Goal: Transaction & Acquisition: Obtain resource

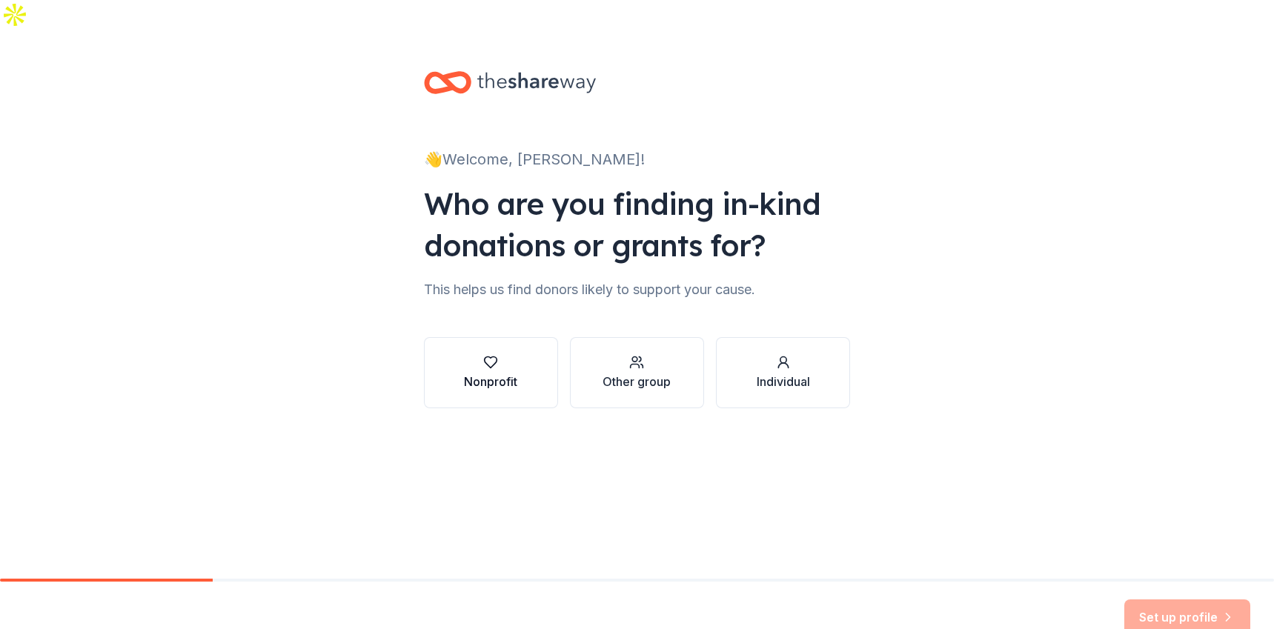
click at [493, 373] on div "Nonprofit" at bounding box center [490, 382] width 53 height 18
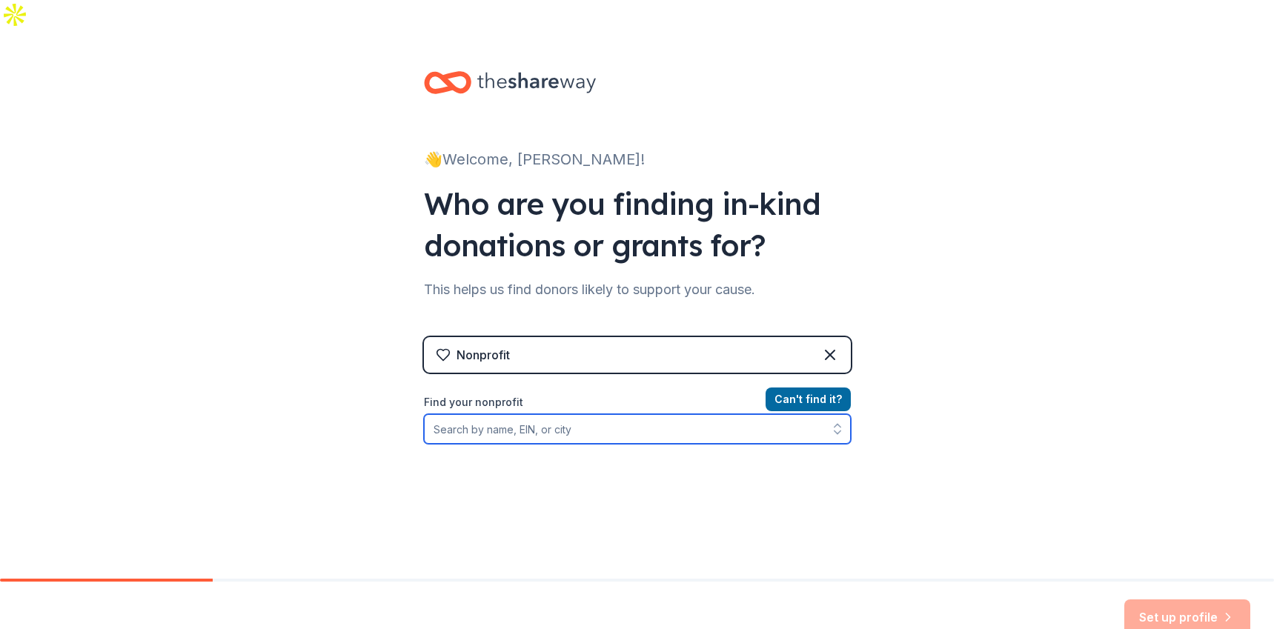
click at [574, 414] on input "Find your nonprofit" at bounding box center [637, 429] width 427 height 30
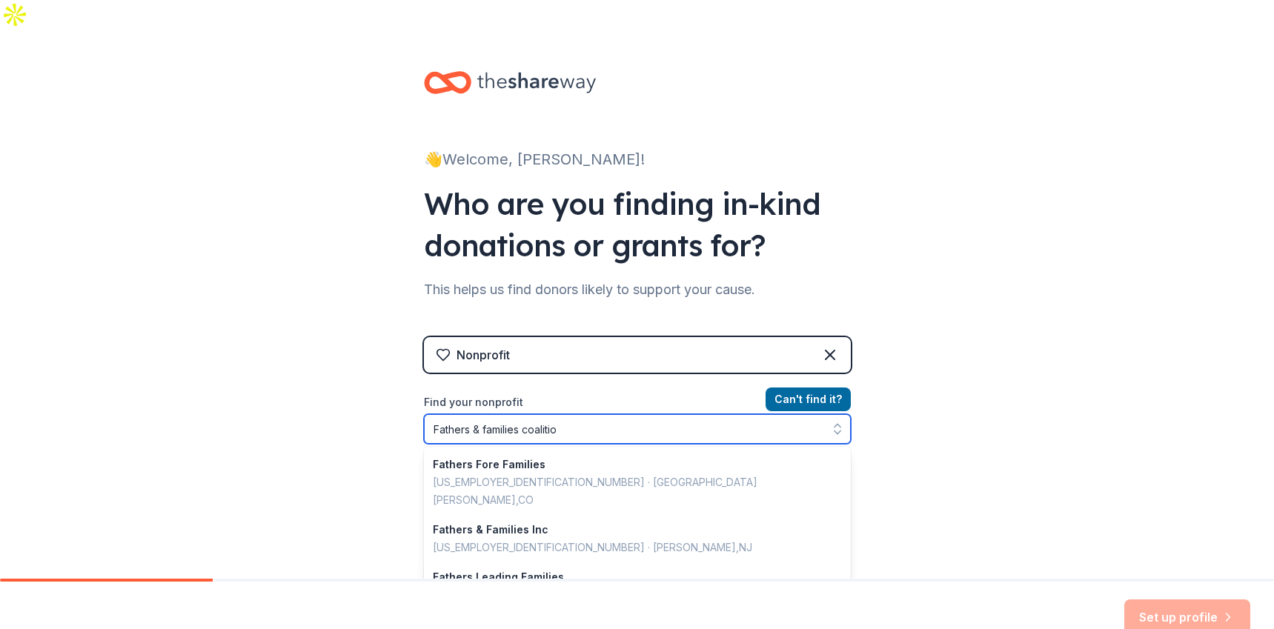
type input "Fathers & families coalition"
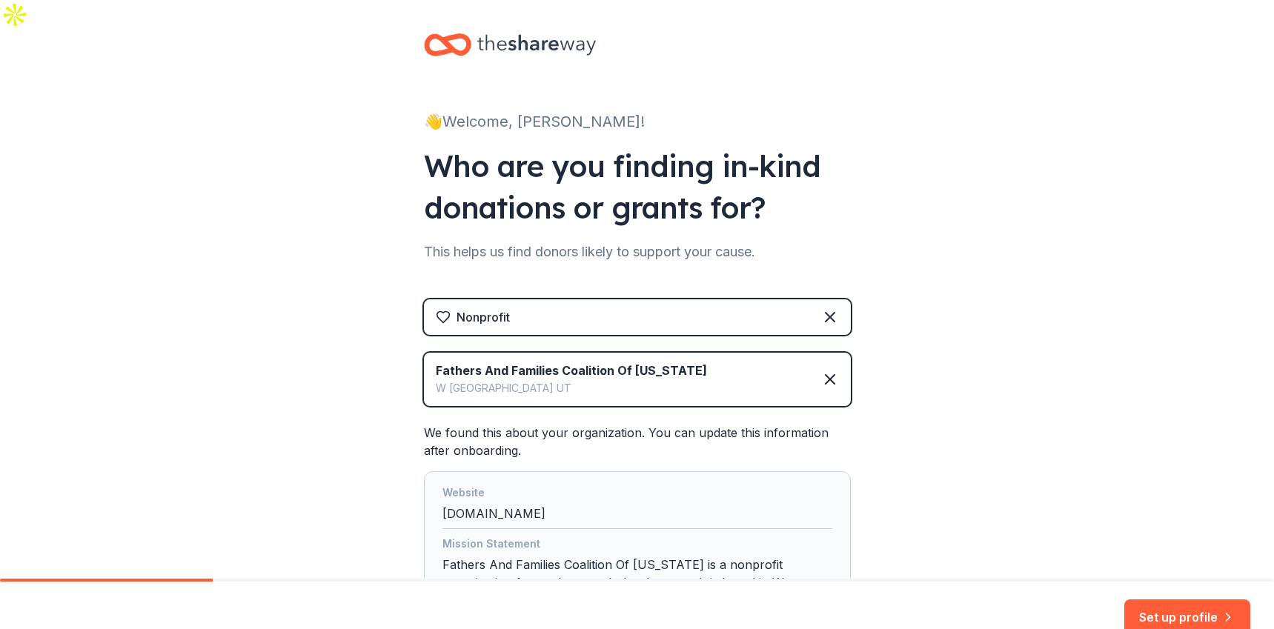
scroll to position [187, 0]
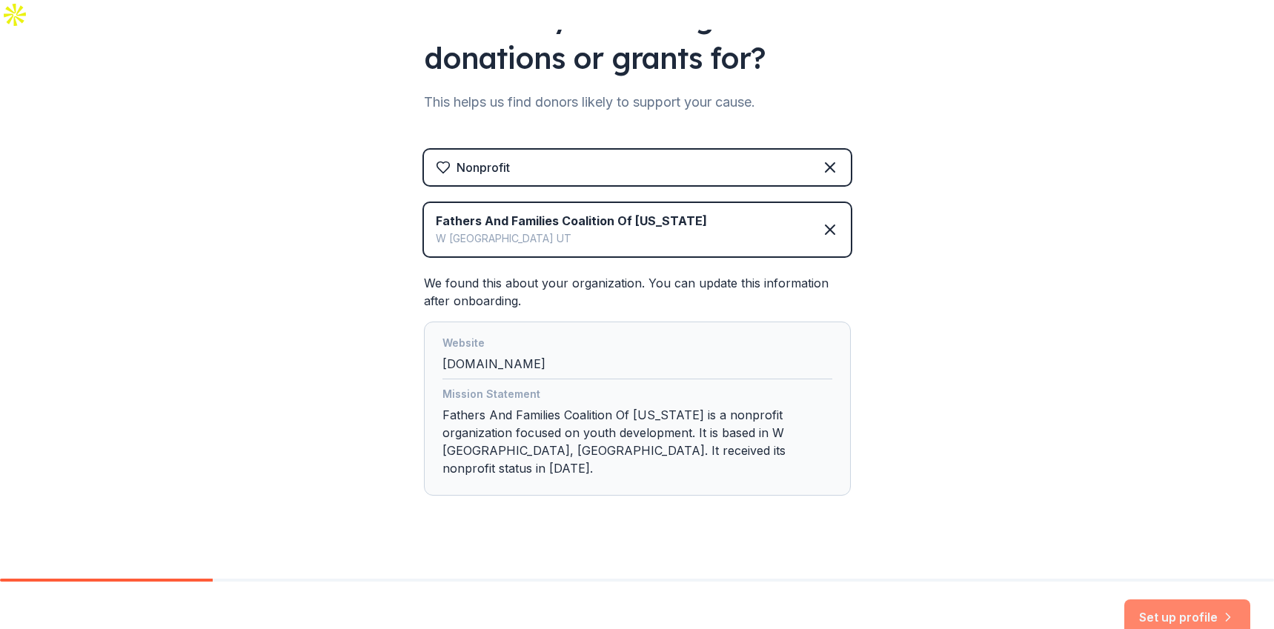
click at [1160, 599] on button "Set up profile" at bounding box center [1187, 617] width 126 height 36
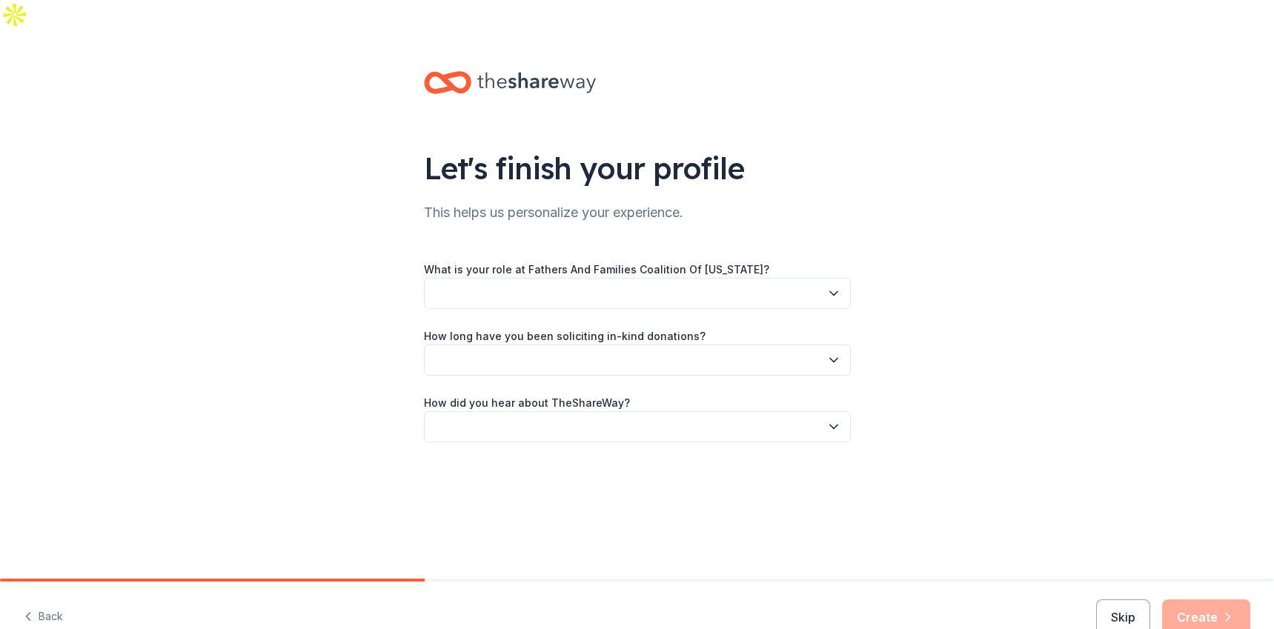
click at [743, 278] on button "button" at bounding box center [637, 293] width 427 height 31
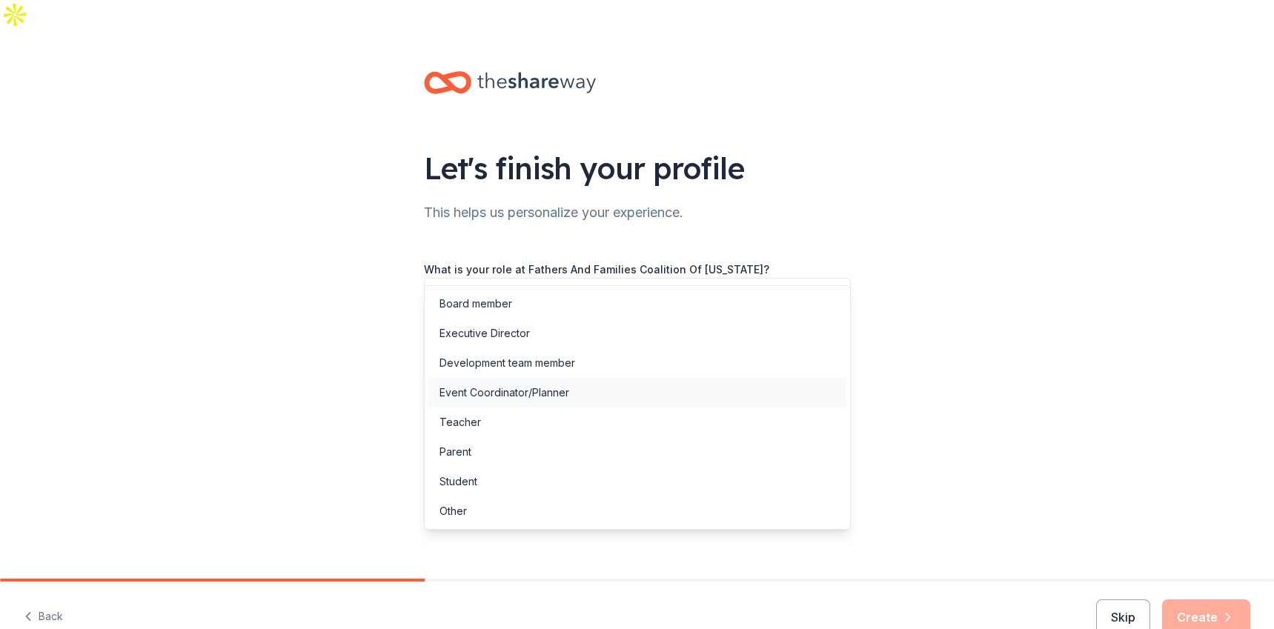
click at [665, 401] on div "Event Coordinator/Planner" at bounding box center [637, 393] width 419 height 30
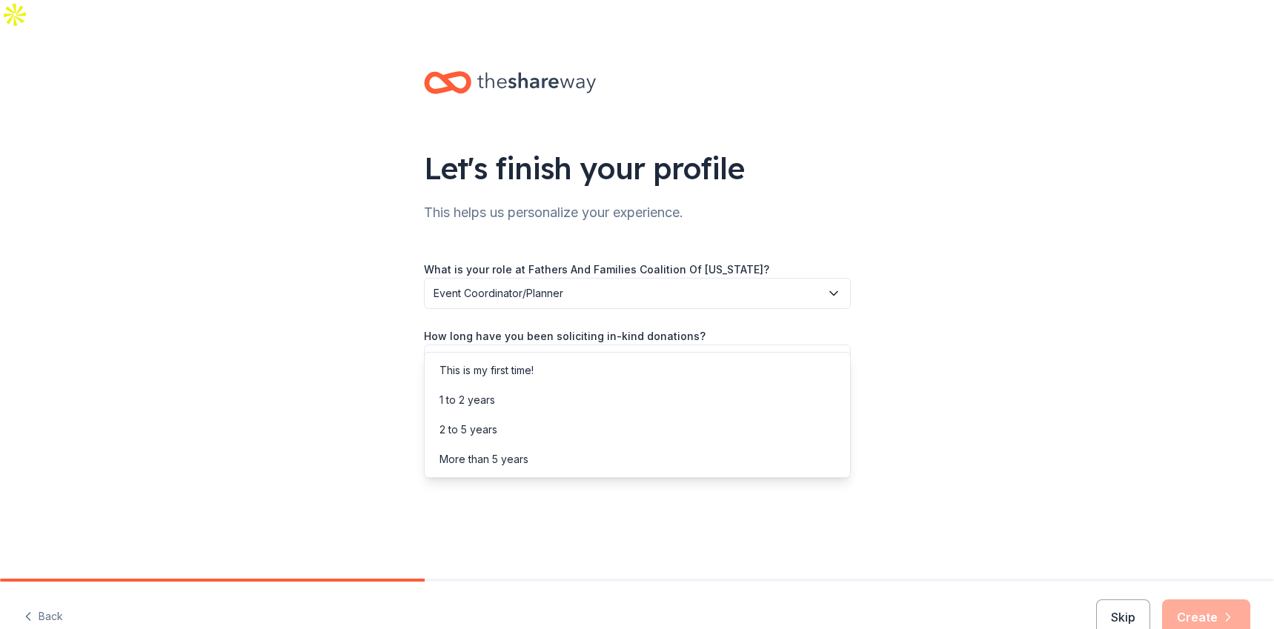
click at [676, 345] on button "button" at bounding box center [637, 360] width 427 height 31
click at [654, 368] on div "This is my first time!" at bounding box center [637, 371] width 419 height 30
click at [646, 411] on button "button" at bounding box center [637, 426] width 427 height 31
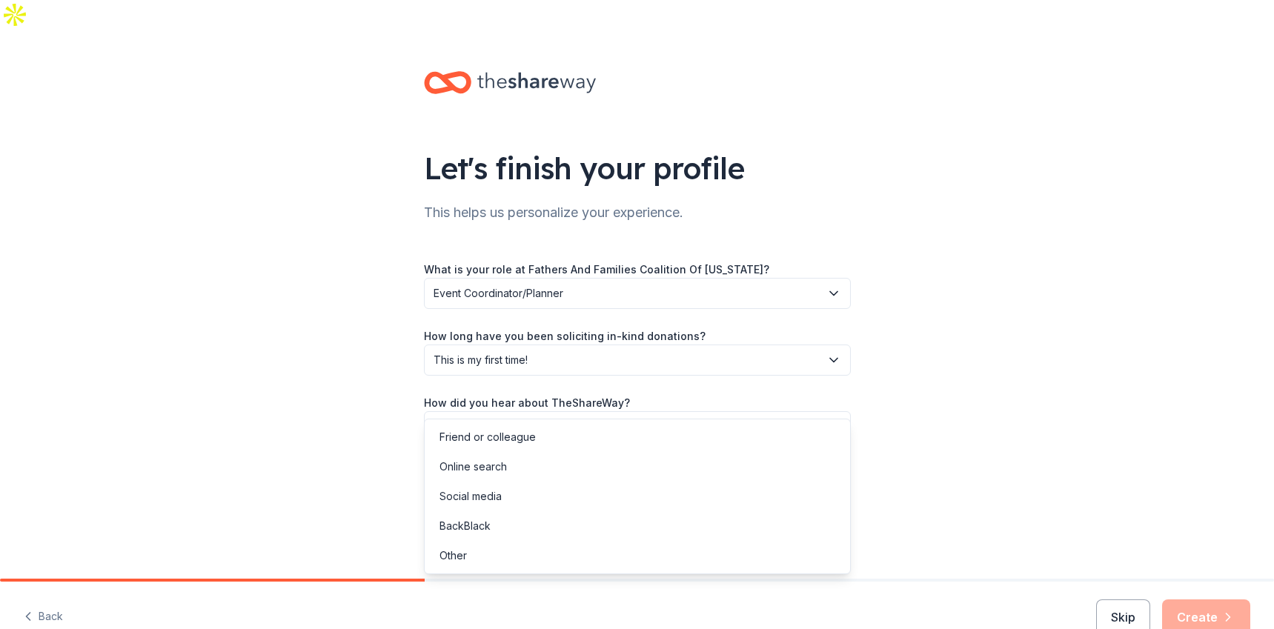
click at [619, 419] on div "Friend or colleague Online search Social media BackBlack Other" at bounding box center [637, 497] width 427 height 156
click at [611, 426] on div "Friend or colleague" at bounding box center [637, 437] width 419 height 30
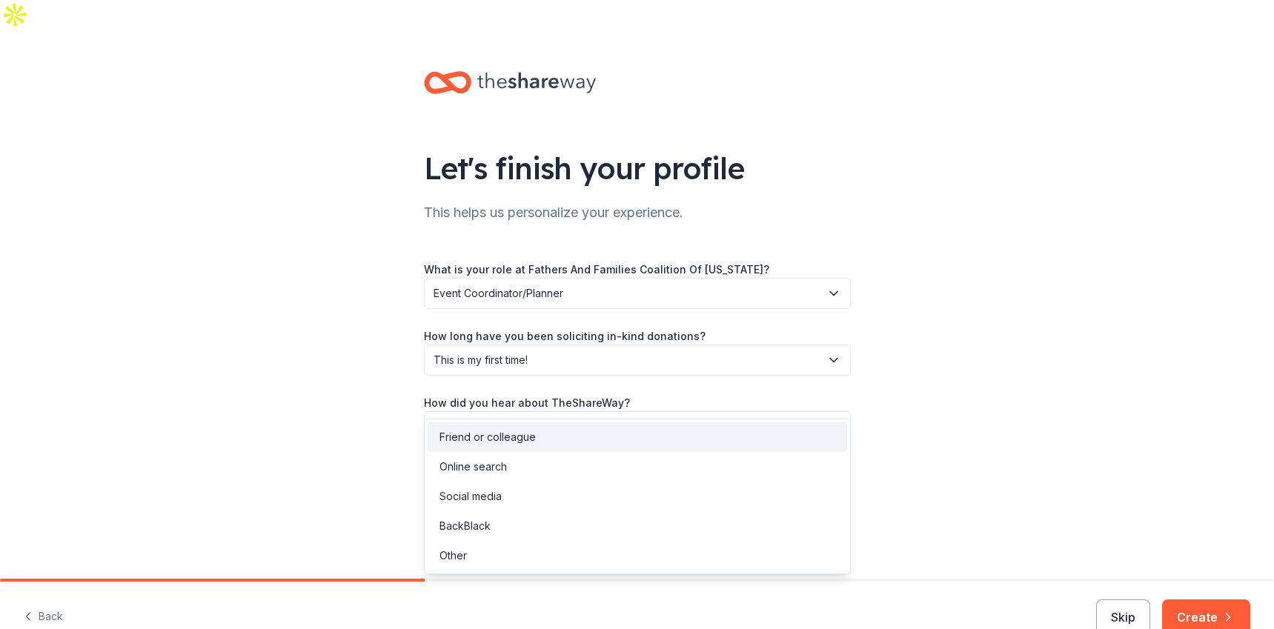
click at [461, 418] on span "Friend or colleague" at bounding box center [626, 427] width 387 height 18
click at [537, 554] on div "Other" at bounding box center [637, 556] width 419 height 30
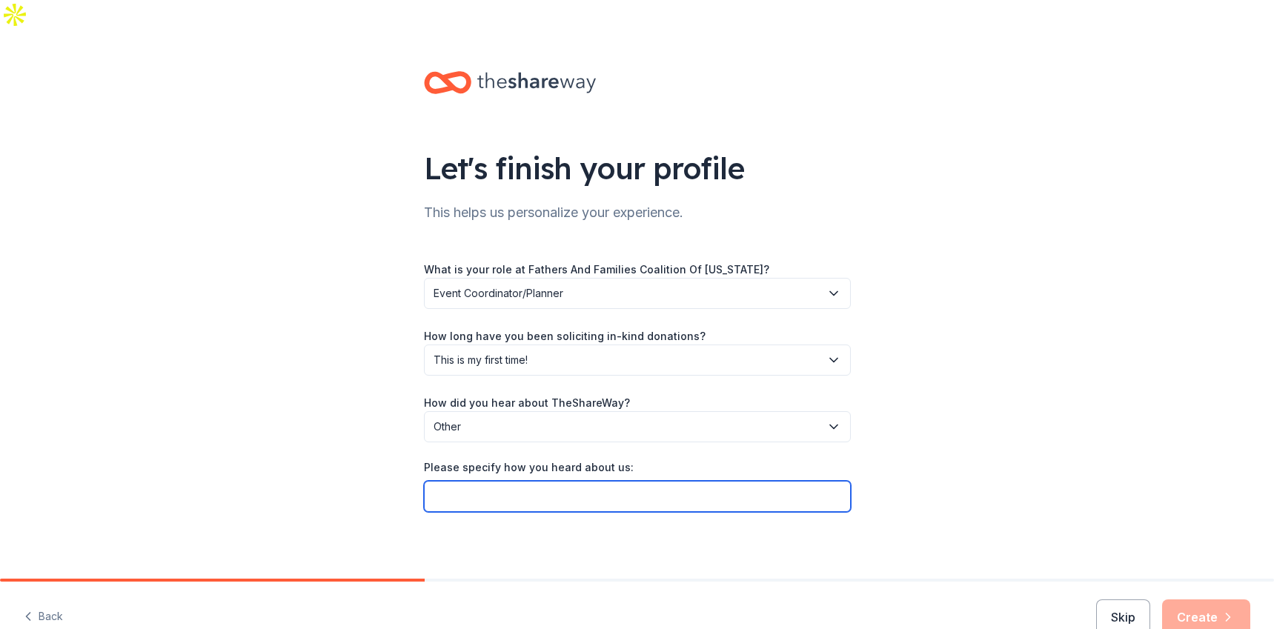
click at [751, 481] on input "Please specify how you heard about us:" at bounding box center [637, 496] width 427 height 31
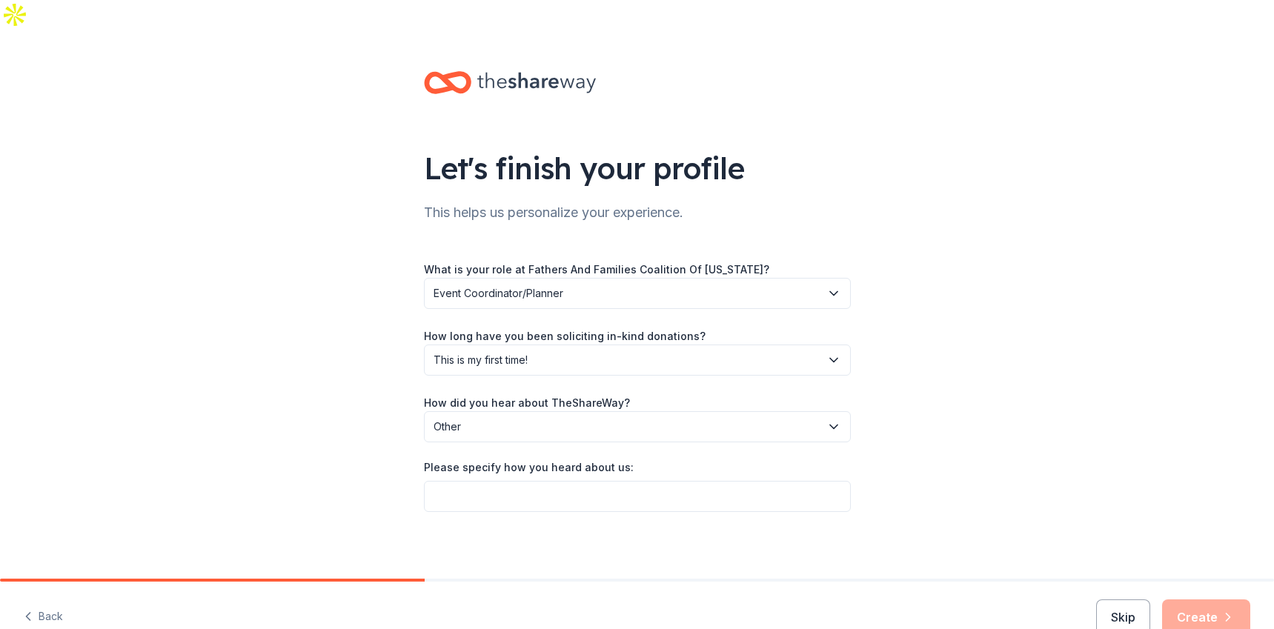
click at [622, 415] on div "What is your role at Fathers And Families Coalition Of [US_STATE]? Event Coordi…" at bounding box center [637, 386] width 427 height 252
click at [631, 418] on span "Other" at bounding box center [626, 427] width 387 height 18
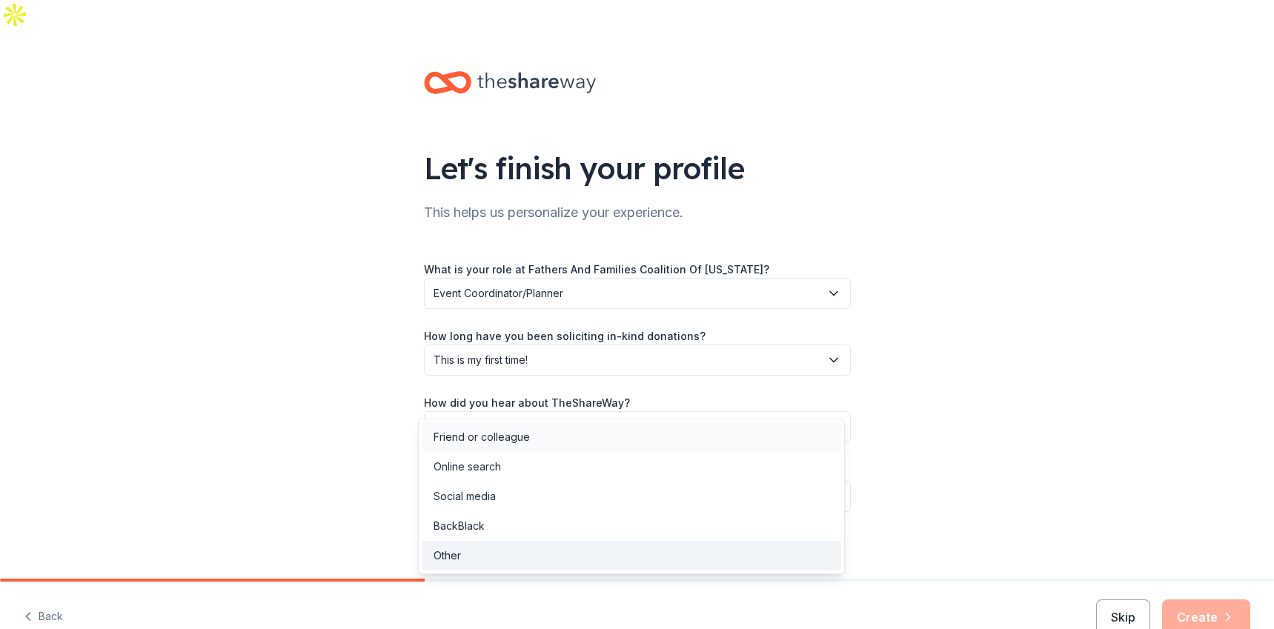
click at [605, 430] on div "Friend or colleague" at bounding box center [631, 437] width 419 height 30
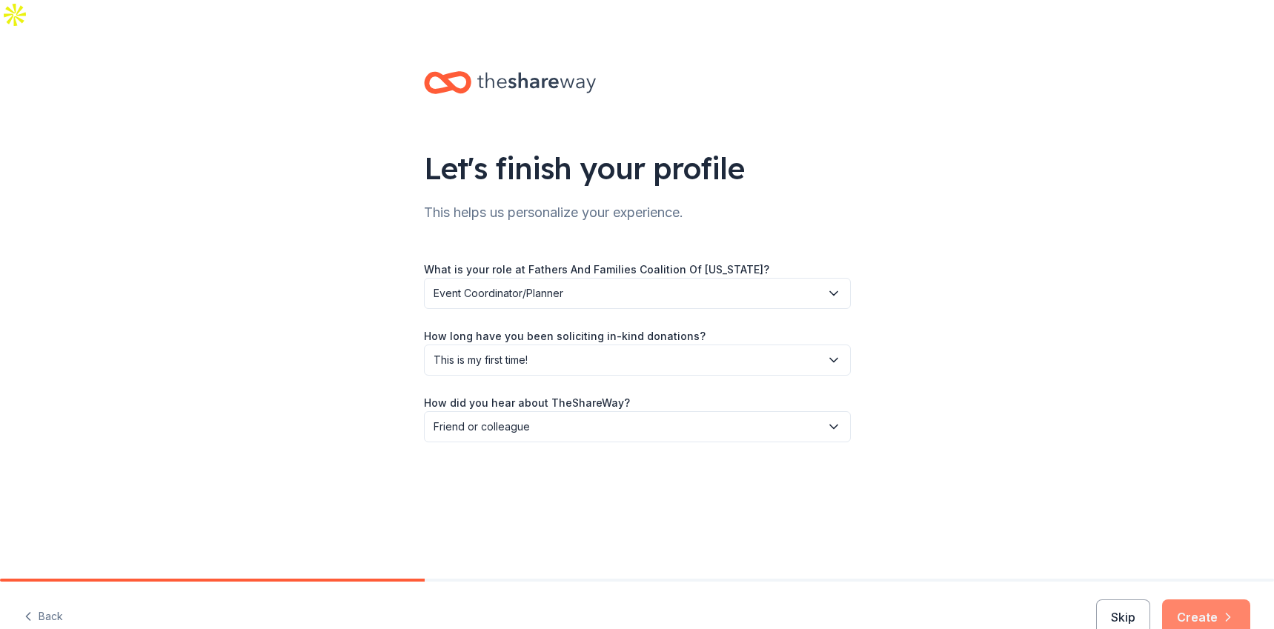
click at [1217, 599] on button "Create" at bounding box center [1206, 617] width 88 height 36
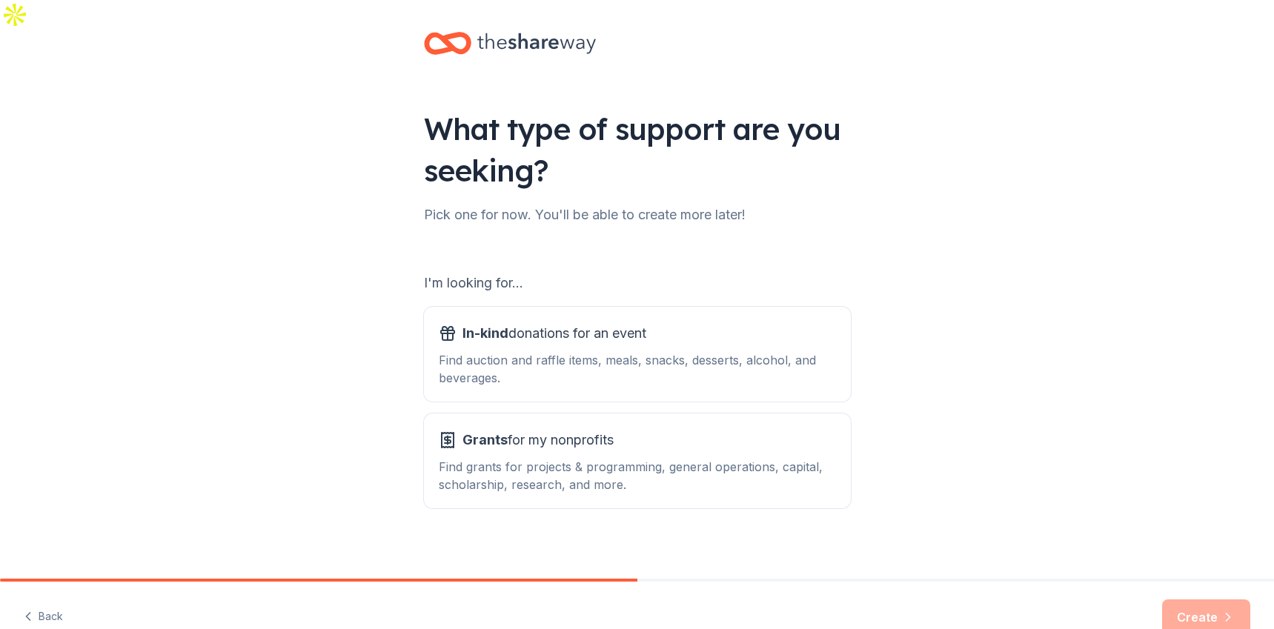
scroll to position [49, 0]
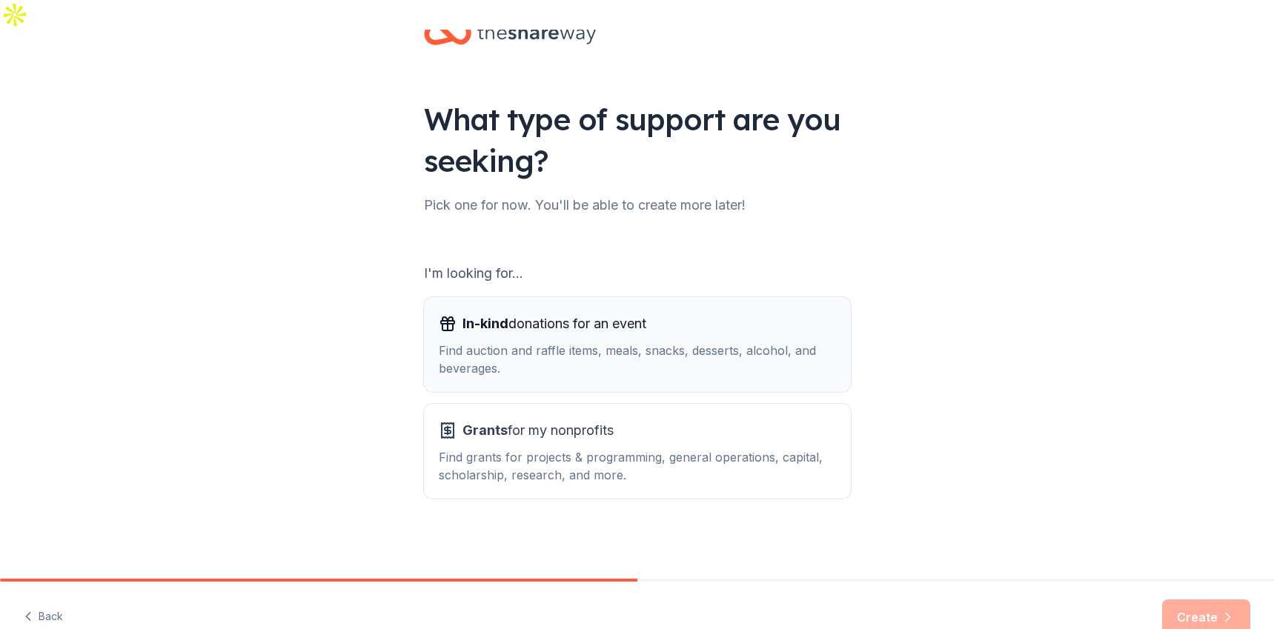
click at [707, 297] on button "In-kind donations for an event Find auction and raffle items, meals, snacks, de…" at bounding box center [637, 344] width 427 height 95
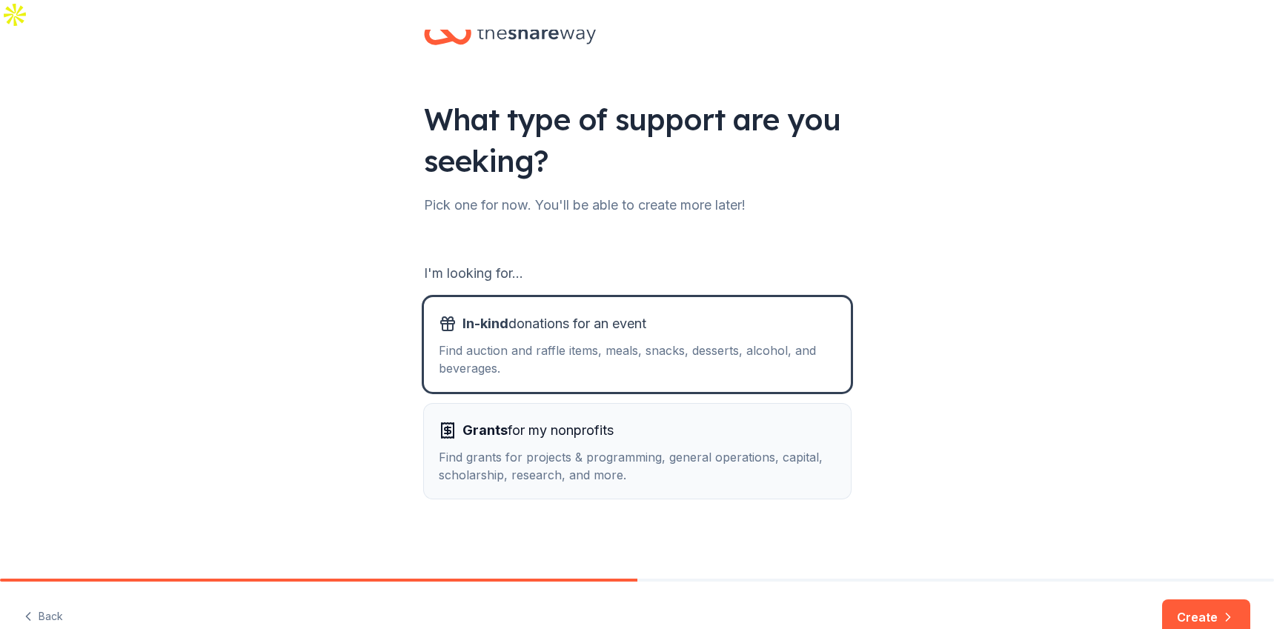
click at [666, 419] on div "Grants for my nonprofits" at bounding box center [637, 431] width 397 height 24
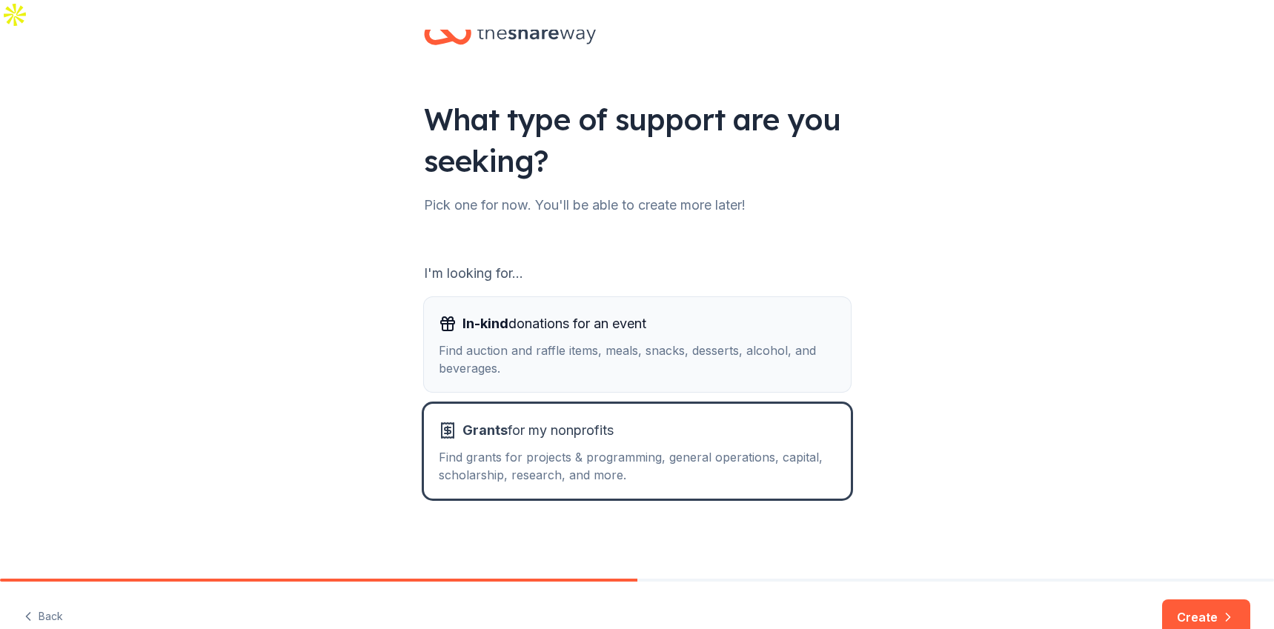
click at [694, 347] on div "Find auction and raffle items, meals, snacks, desserts, alcohol, and beverages." at bounding box center [637, 360] width 397 height 36
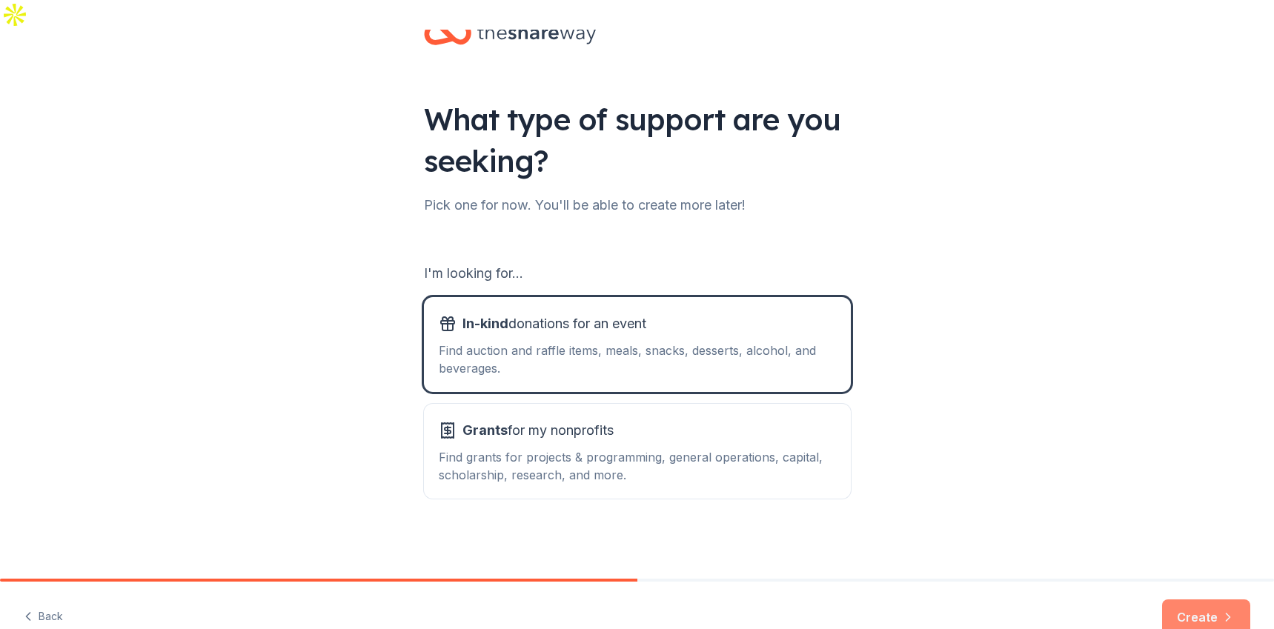
click at [1197, 599] on button "Create" at bounding box center [1206, 617] width 88 height 36
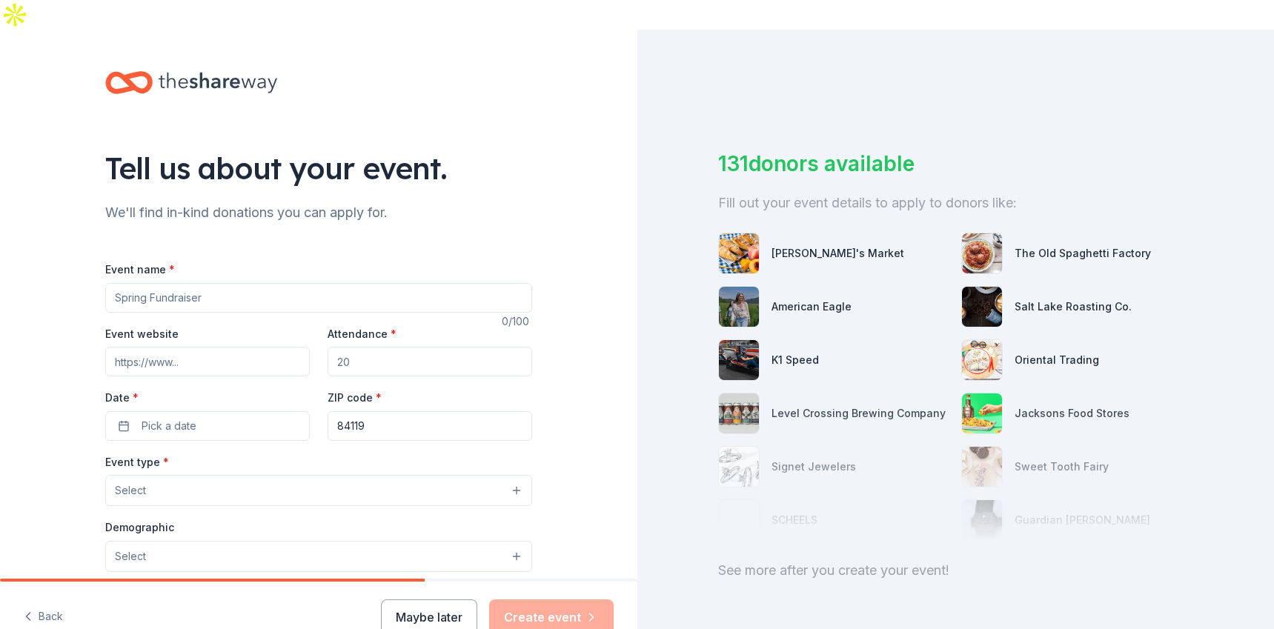
click at [258, 283] on input "Event name *" at bounding box center [318, 298] width 427 height 30
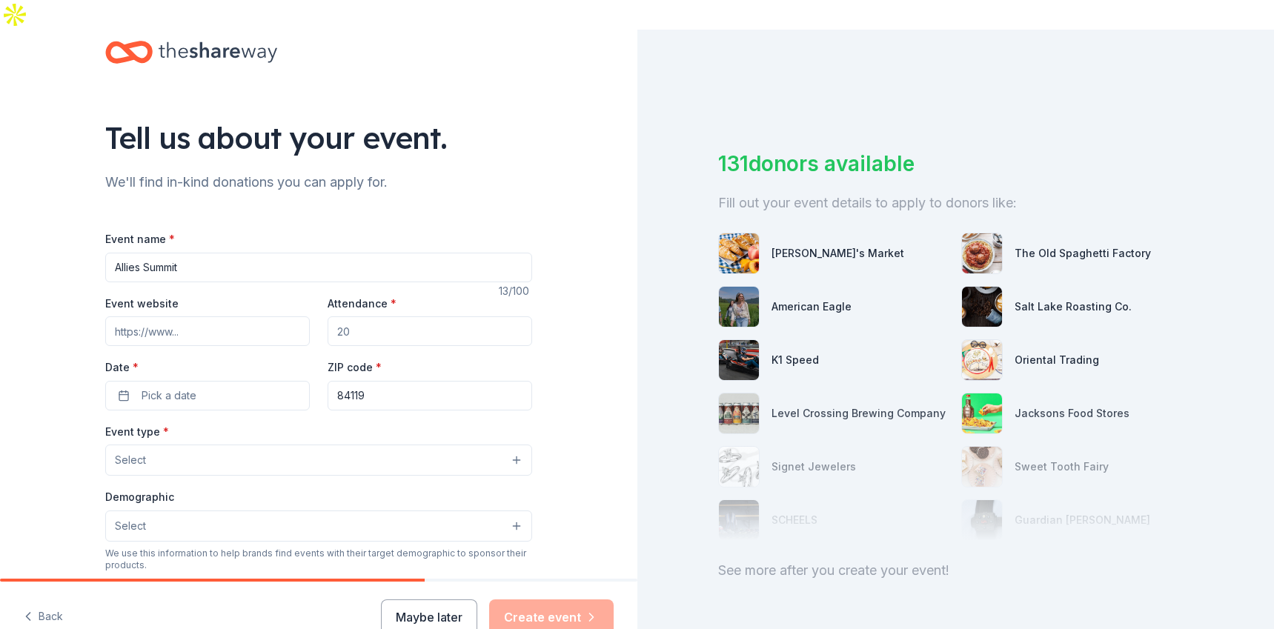
scroll to position [29, 0]
type input "Allies Summit: Pathways to Manhood"
type input "300"
click at [223, 318] on input "Event website" at bounding box center [207, 333] width 204 height 30
paste input "[URL][DOMAIN_NAME]"
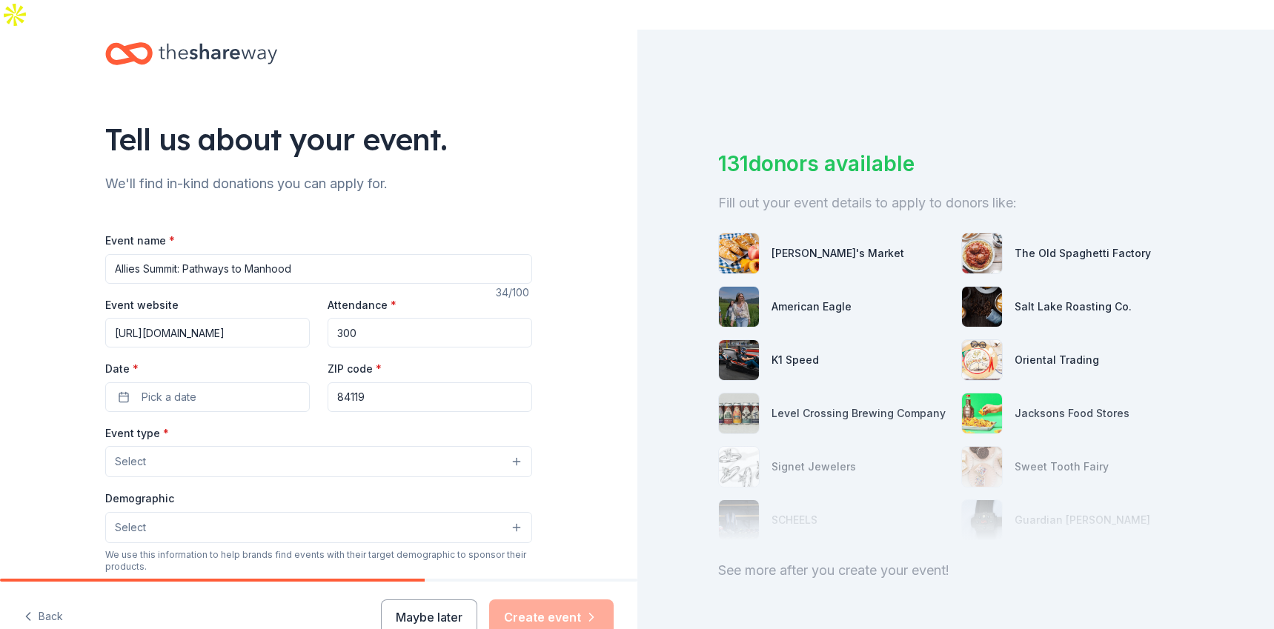
scroll to position [0, 359]
type input "[URL][DOMAIN_NAME]"
click at [218, 382] on button "Pick a date" at bounding box center [207, 397] width 204 height 30
click at [284, 410] on button "Go to next month" at bounding box center [282, 406] width 21 height 21
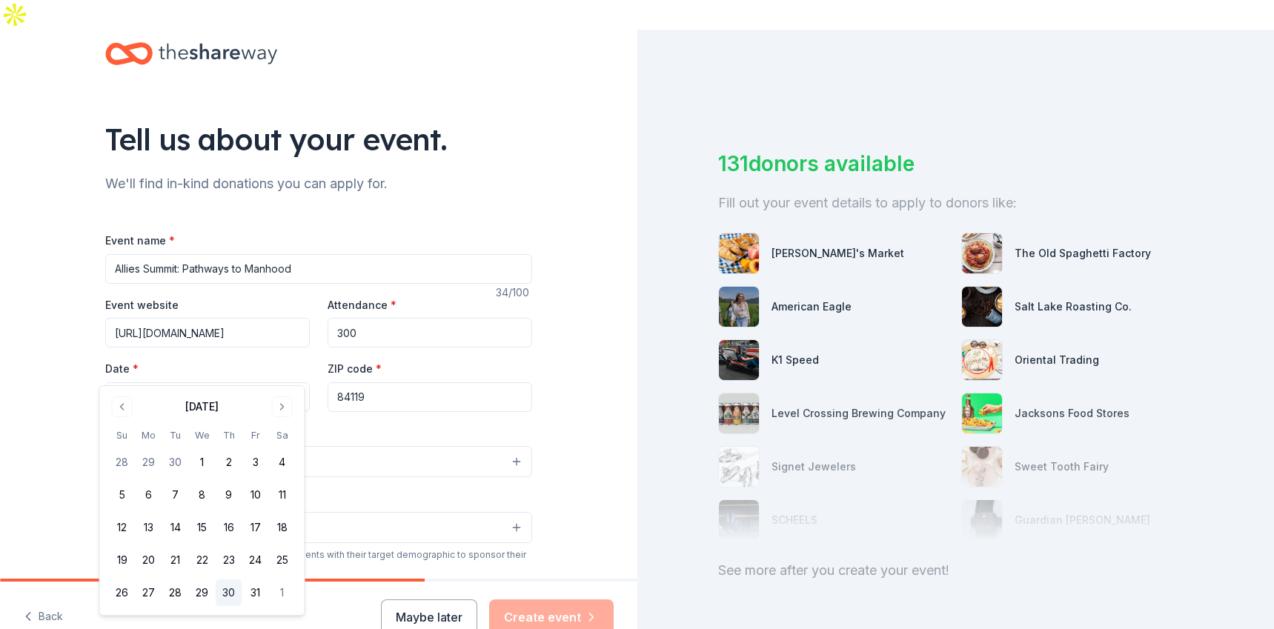
click at [233, 588] on button "30" at bounding box center [229, 592] width 27 height 27
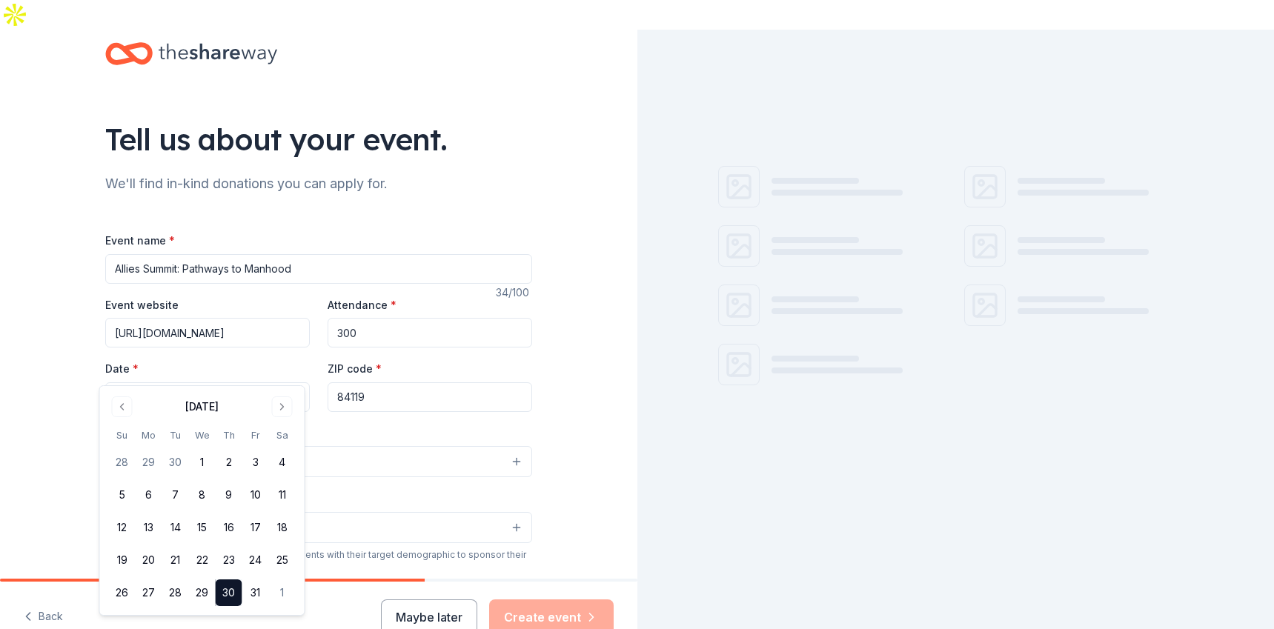
click at [350, 424] on div "Event type * Select" at bounding box center [318, 451] width 427 height 54
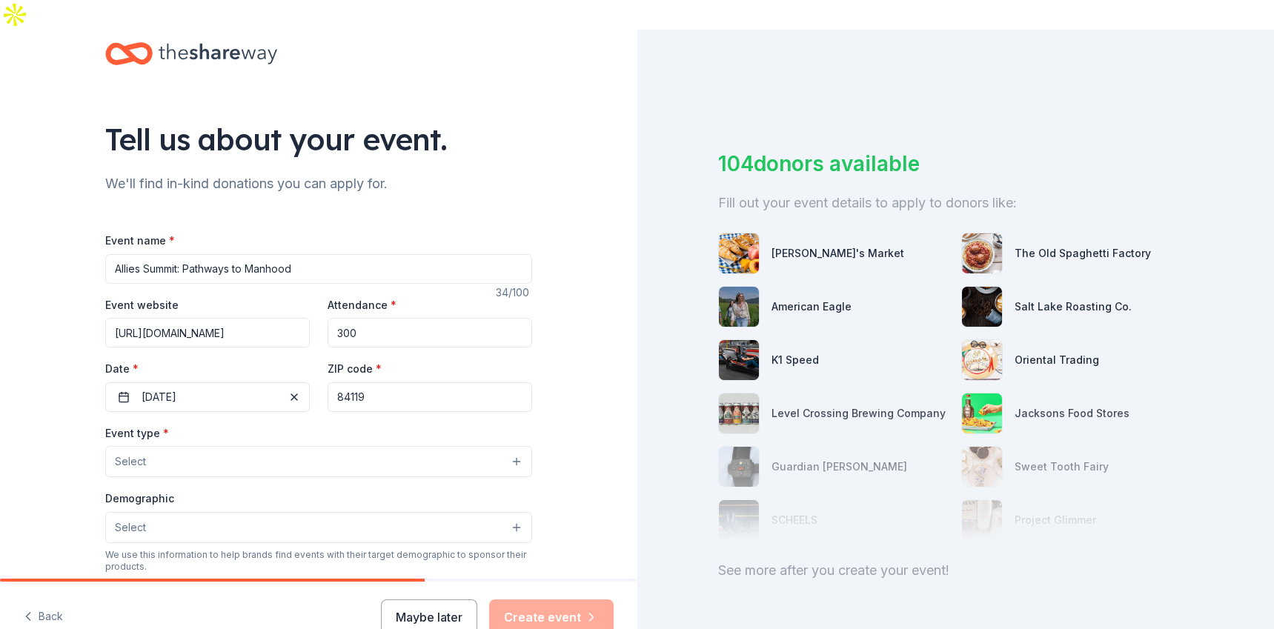
click at [368, 382] on input "84119" at bounding box center [429, 397] width 204 height 30
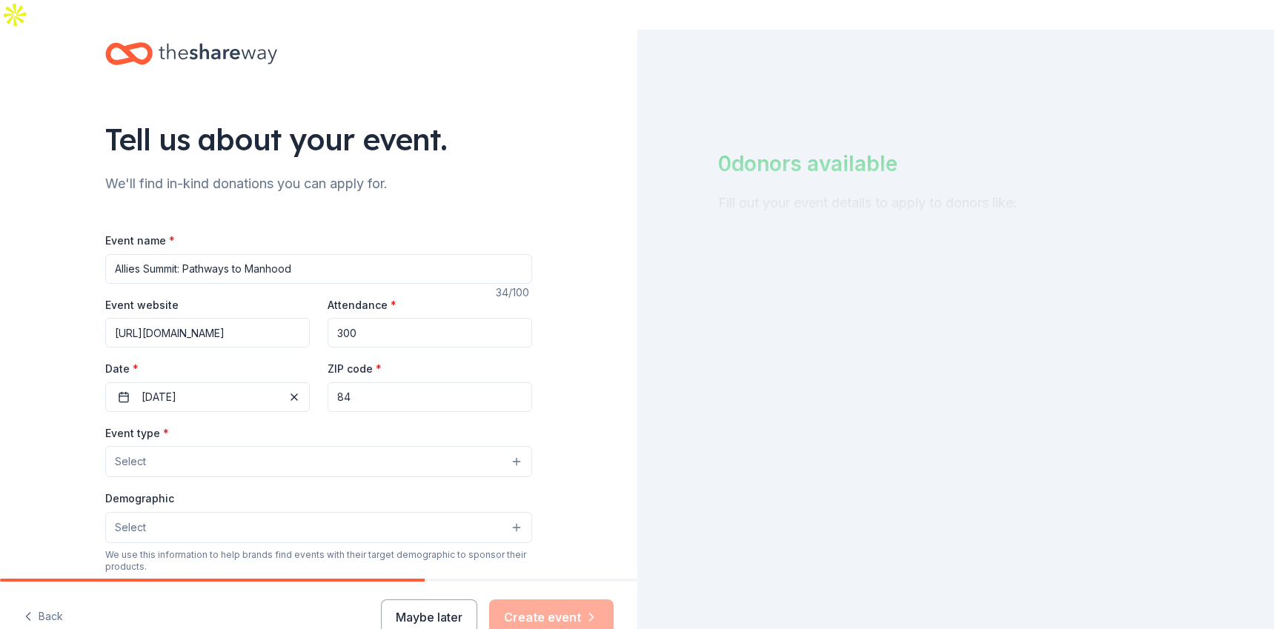
type input "8"
type input "84088"
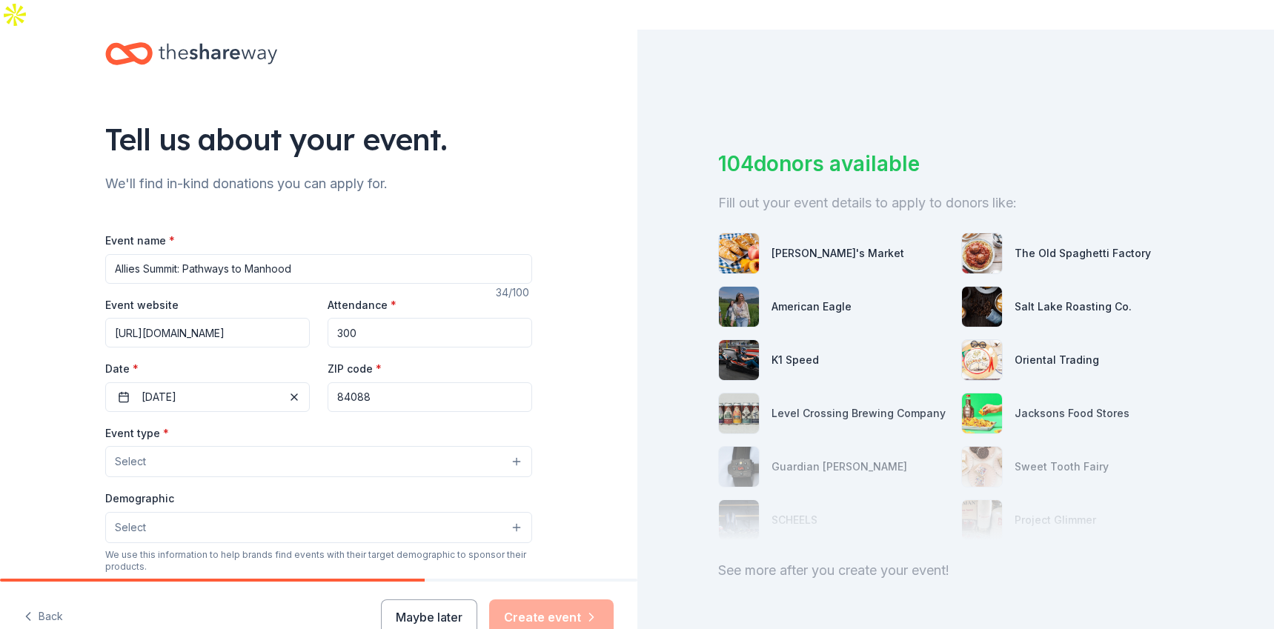
click at [393, 446] on button "Select" at bounding box center [318, 461] width 427 height 31
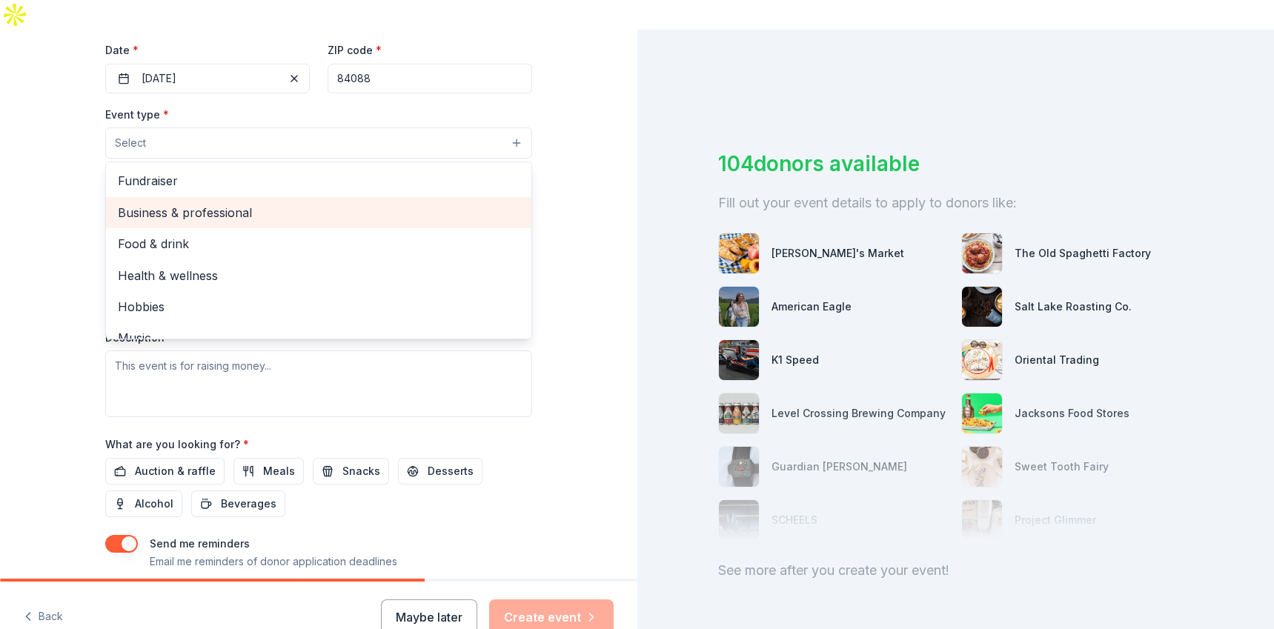
click at [189, 203] on span "Business & professional" at bounding box center [319, 212] width 402 height 19
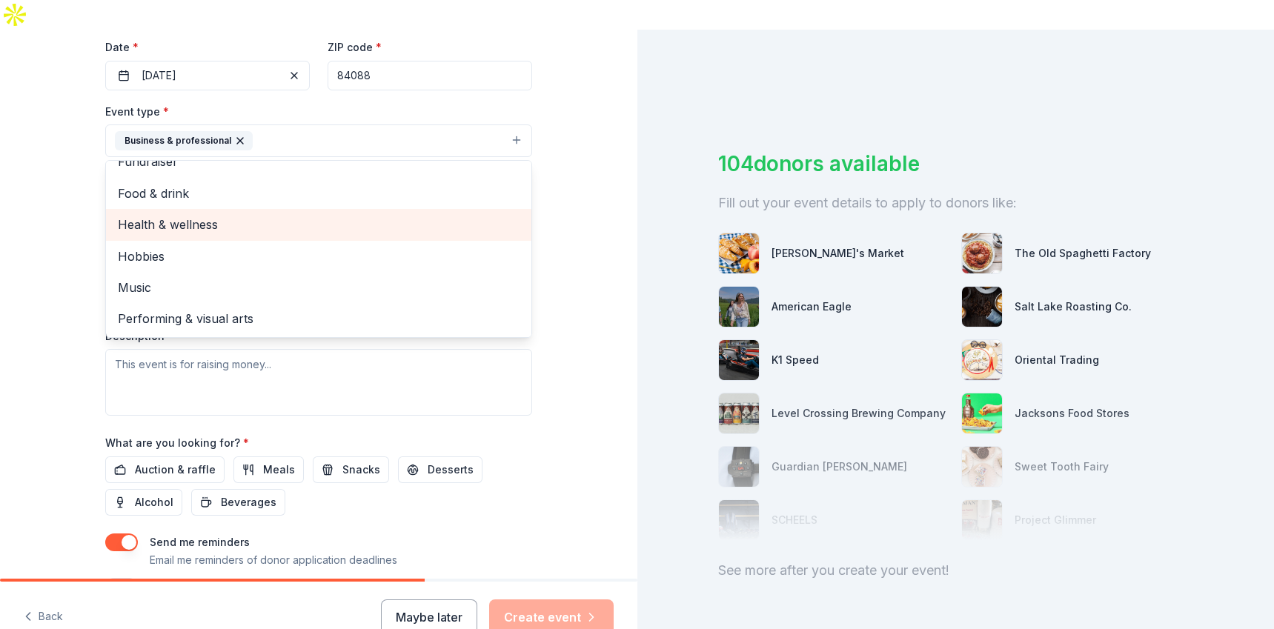
scroll to position [350, 0]
click at [19, 197] on div "Tell us about your event. We'll find in-kind donations you can apply for. Event…" at bounding box center [318, 173] width 637 height 988
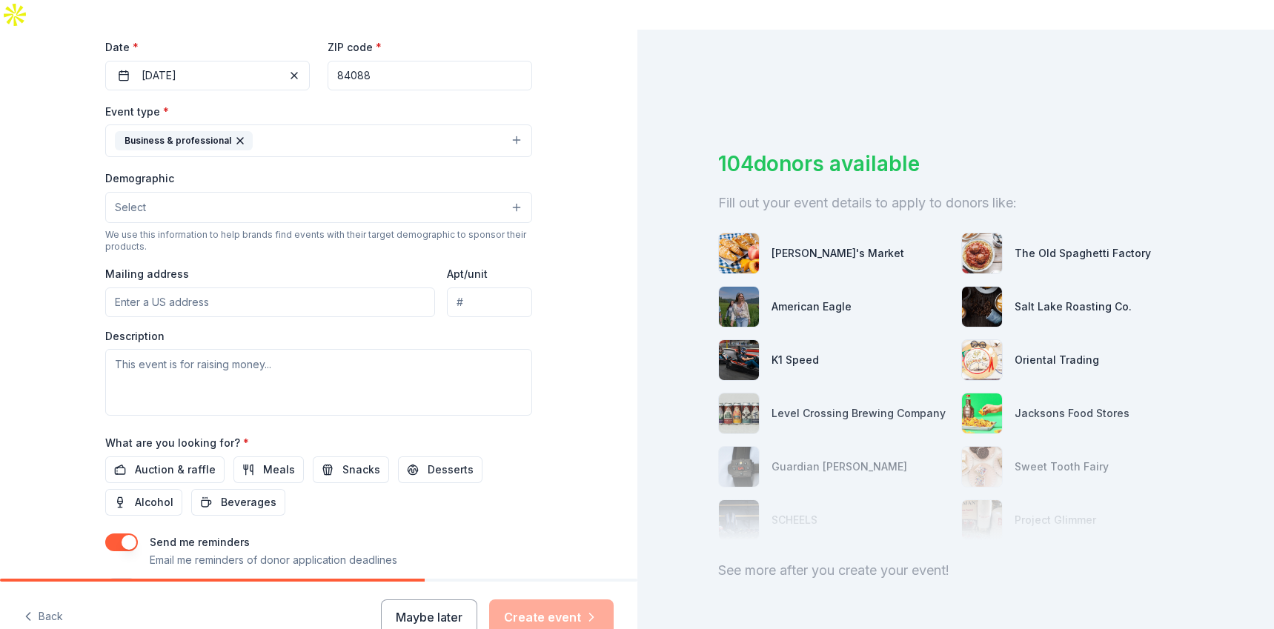
click at [127, 192] on button "Select" at bounding box center [318, 207] width 427 height 31
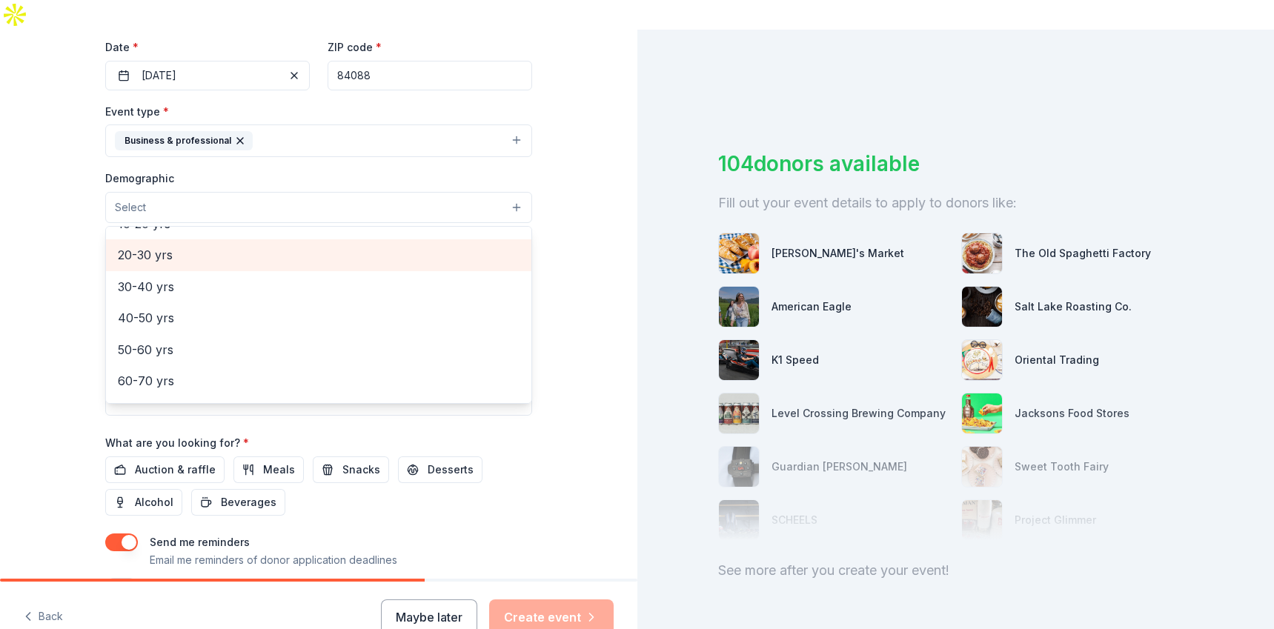
scroll to position [176, 0]
click at [204, 248] on span "20-30 yrs" at bounding box center [319, 257] width 402 height 19
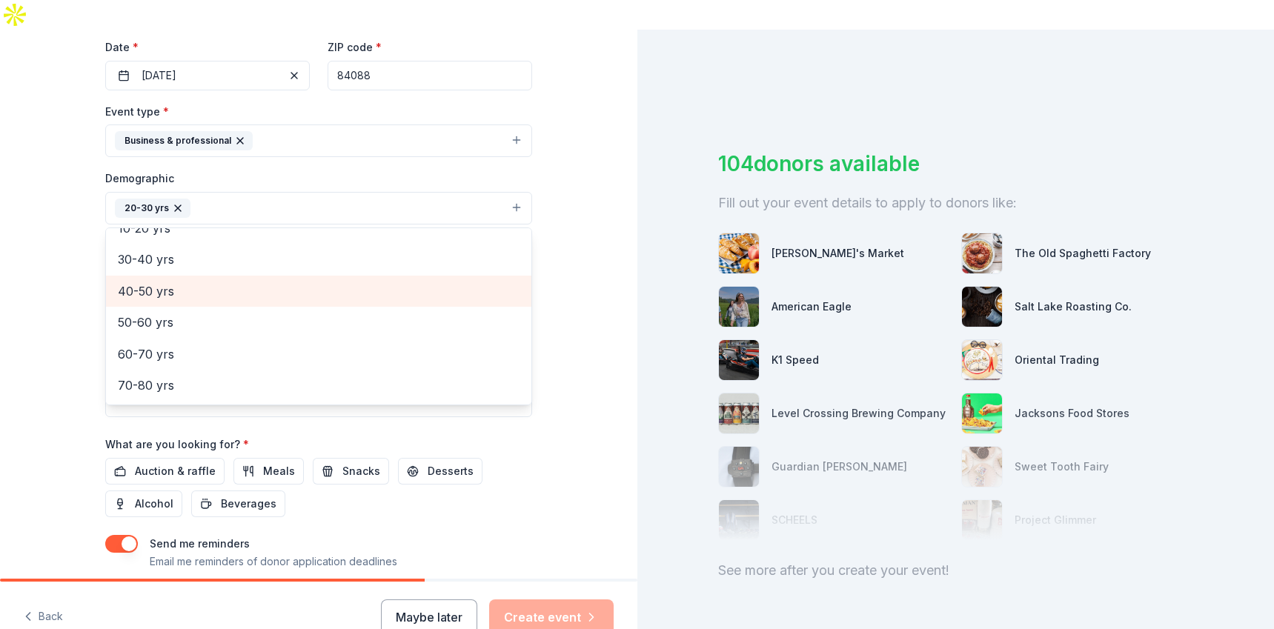
click at [204, 276] on div "40-50 yrs" at bounding box center [318, 291] width 425 height 31
click at [209, 282] on span "50-60 yrs" at bounding box center [319, 291] width 402 height 19
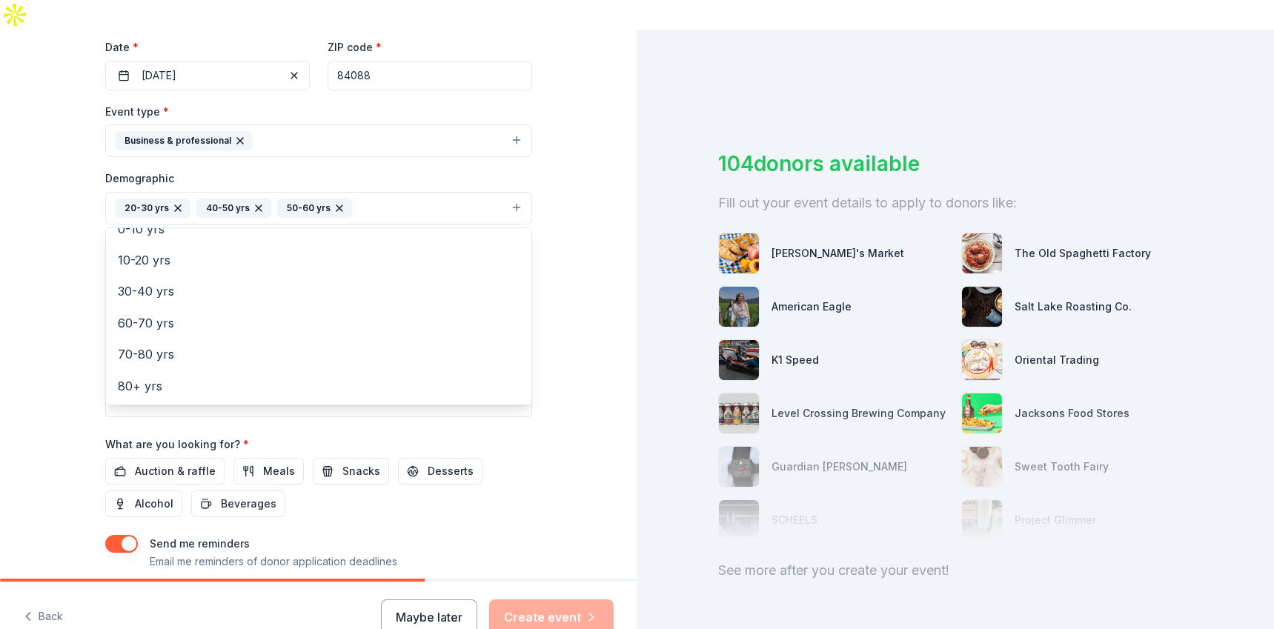
click at [82, 236] on div "Tell us about your event. We'll find in-kind donations you can apply for. Event…" at bounding box center [319, 173] width 474 height 989
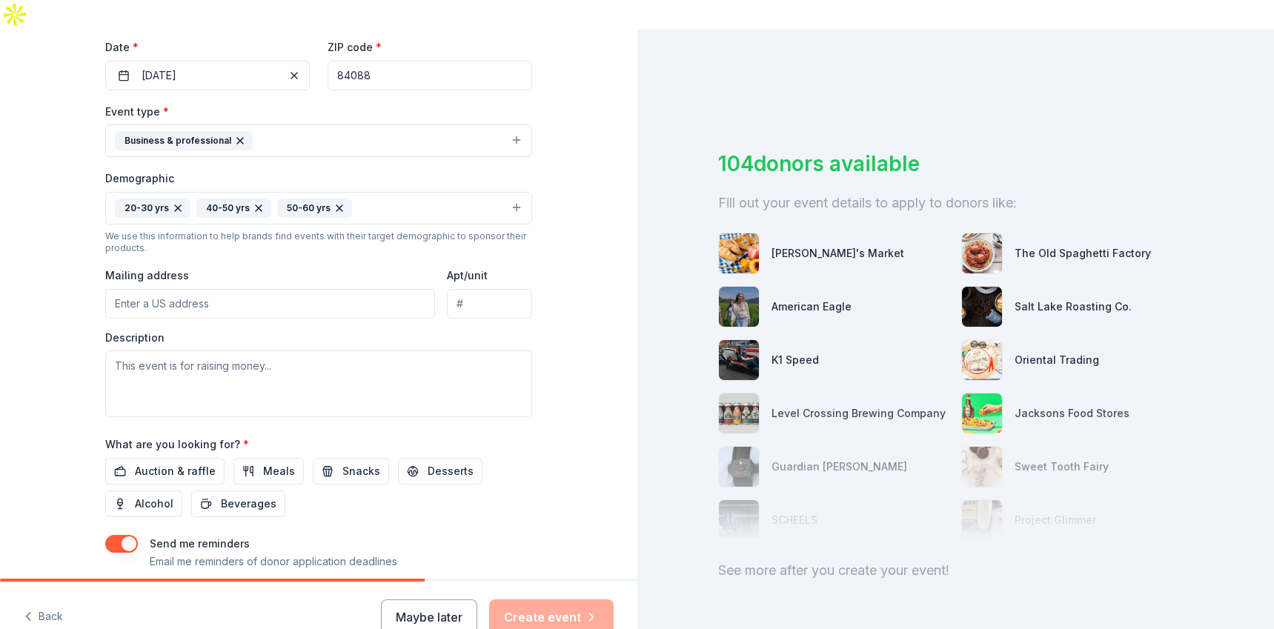
click at [380, 192] on button "20-30 yrs 40-50 yrs 50-60 yrs" at bounding box center [318, 208] width 427 height 33
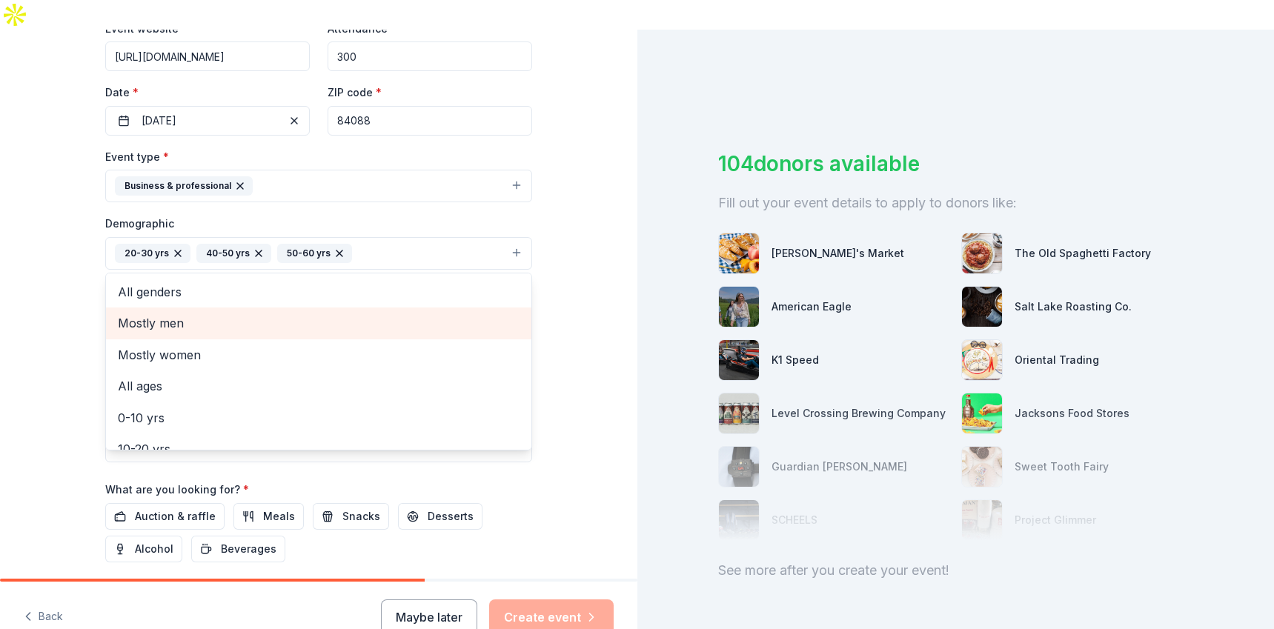
scroll to position [282, 0]
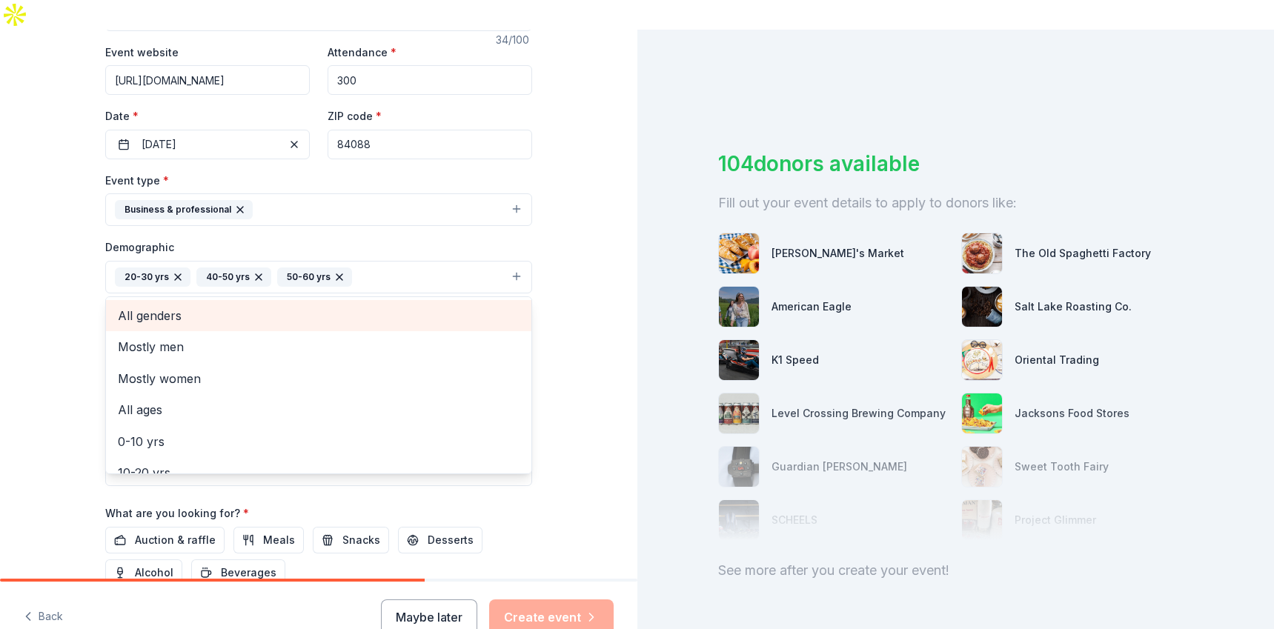
click at [258, 306] on span "All genders" at bounding box center [319, 315] width 402 height 19
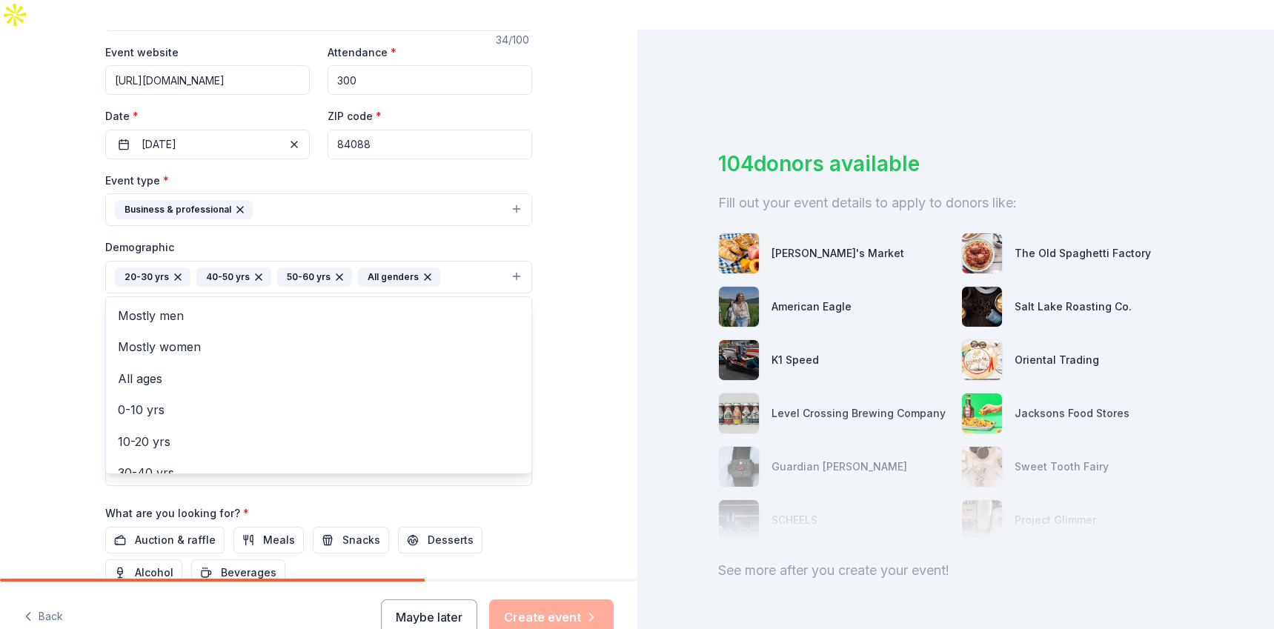
click at [82, 240] on div "Tell us about your event. We'll find in-kind donations you can apply for. Event…" at bounding box center [319, 242] width 474 height 989
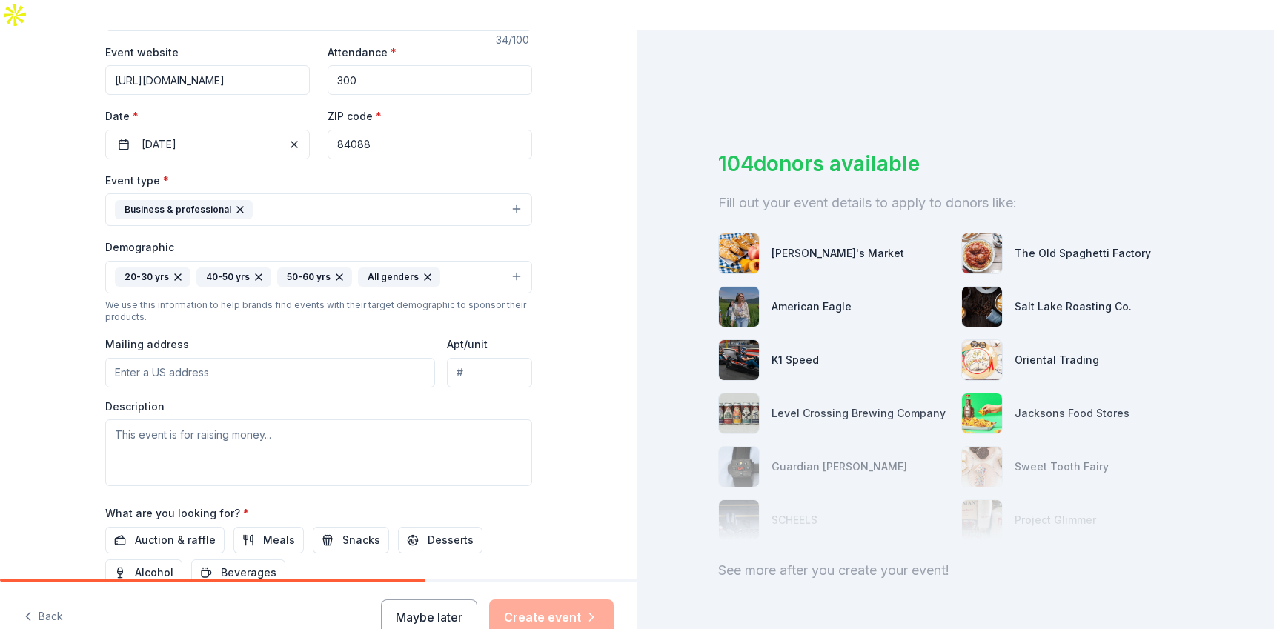
click at [448, 261] on button "20-30 yrs 40-50 yrs 50-60 yrs All genders" at bounding box center [318, 277] width 427 height 33
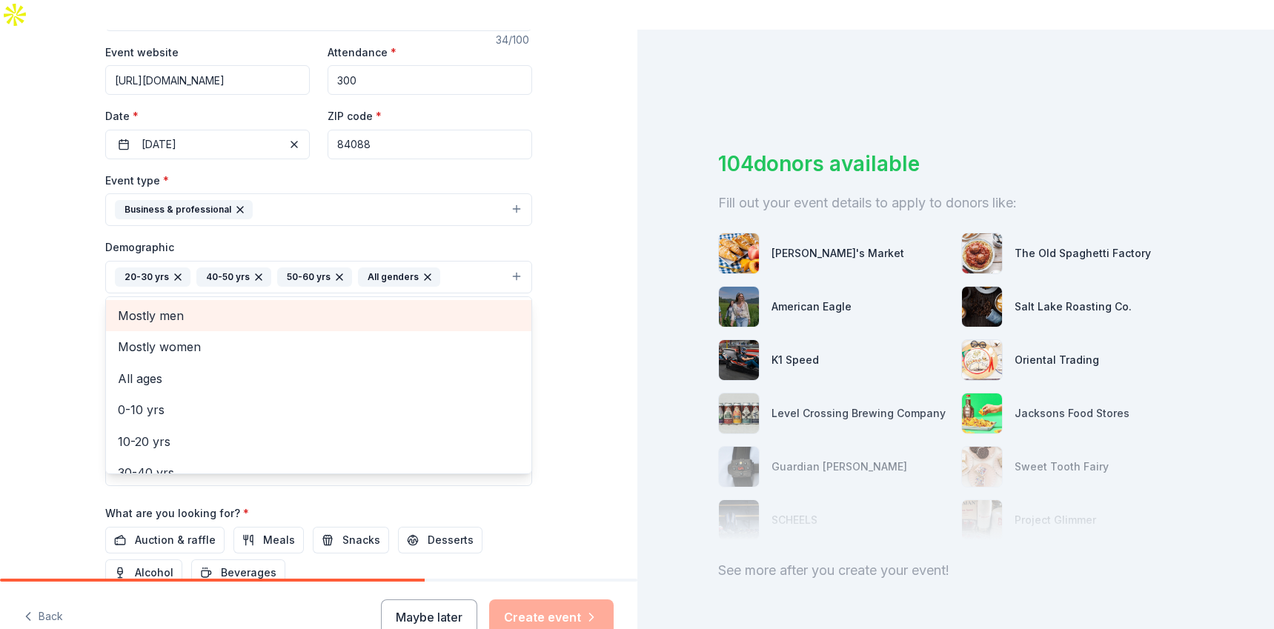
click at [368, 300] on div "Mostly men" at bounding box center [318, 315] width 425 height 31
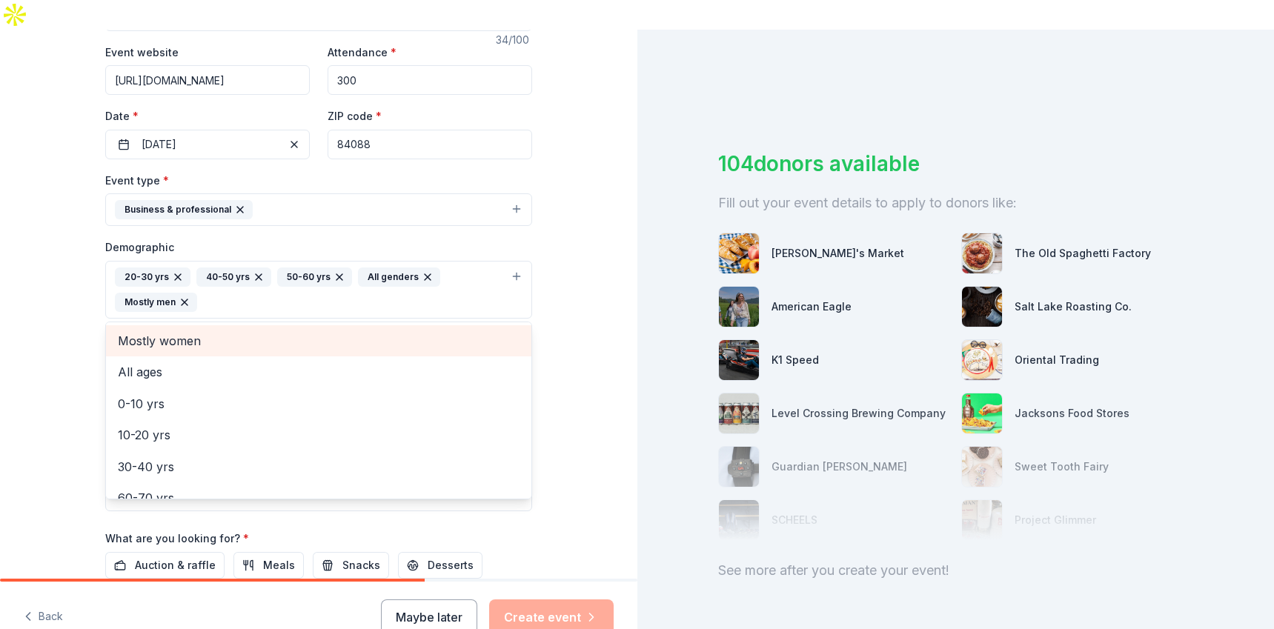
click at [60, 245] on div "Tell us about your event. We'll find in-kind donations you can apply for. Event…" at bounding box center [318, 255] width 637 height 1014
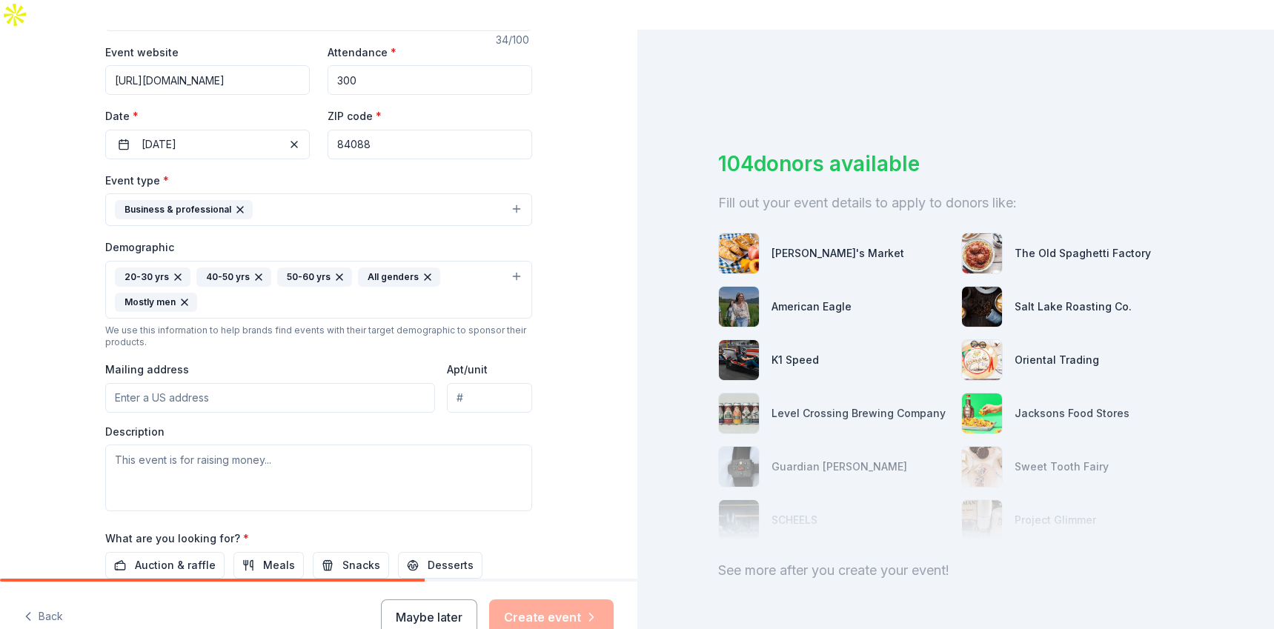
click at [166, 383] on input "Mailing address" at bounding box center [270, 398] width 330 height 30
type input "1455 W 2200 S"
type input "Suite 103"
click at [190, 445] on textarea at bounding box center [318, 478] width 427 height 67
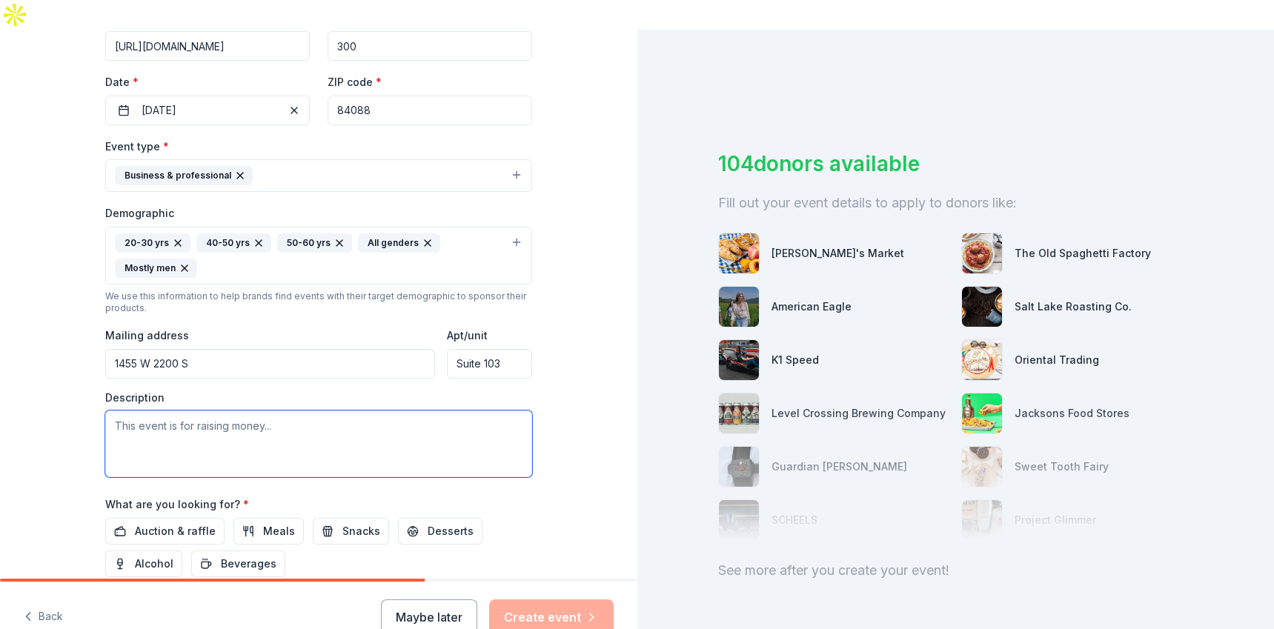
scroll to position [316, 0]
click at [262, 426] on textarea at bounding box center [318, 443] width 427 height 67
paste textarea "[URL][DOMAIN_NAME]"
type textarea "[URL][DOMAIN_NAME]"
paste textarea "Men as Allies Summit — a powerful gathering of professionals, advocates, educat…"
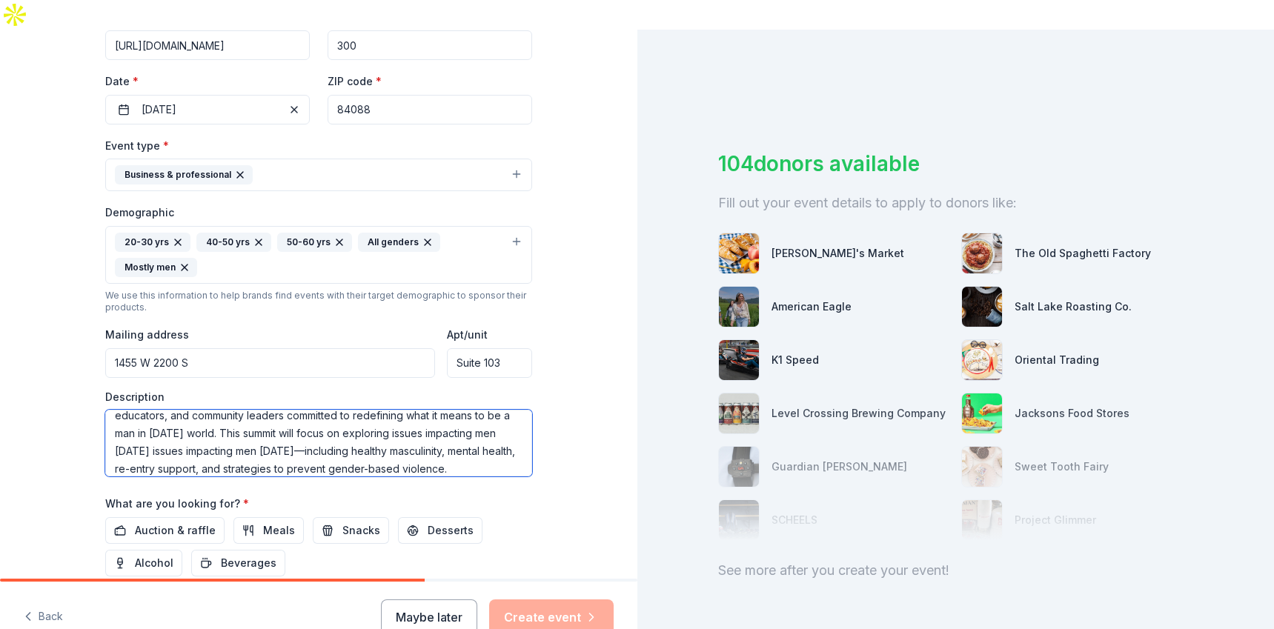
scroll to position [0, 0]
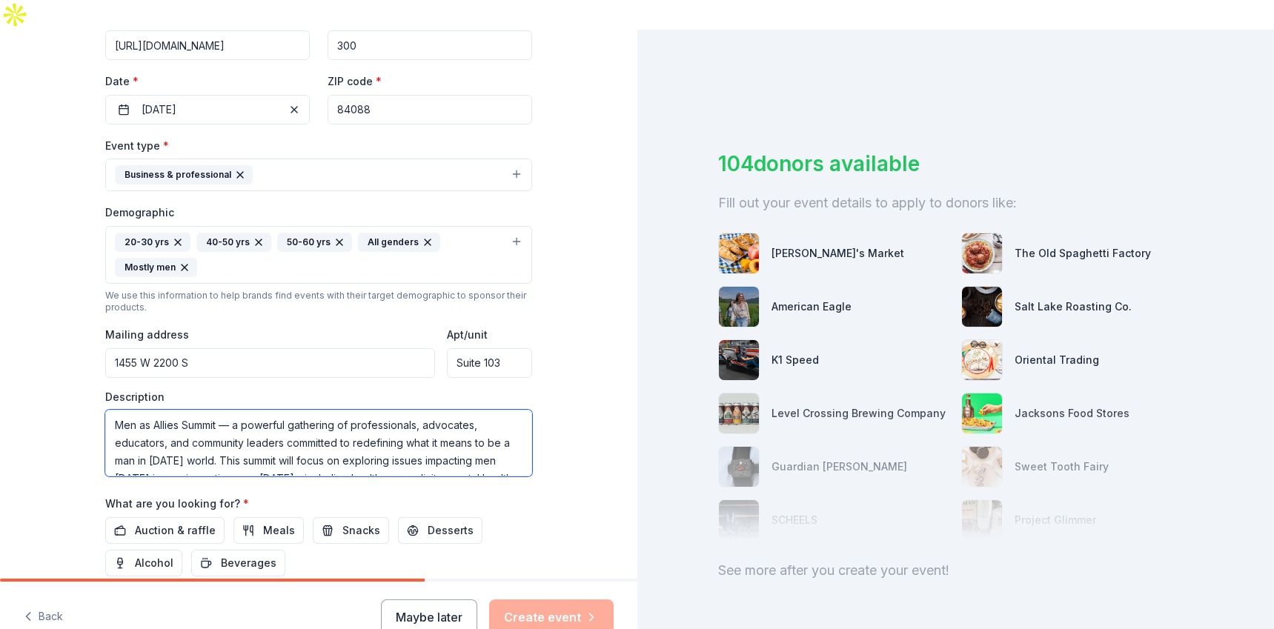
drag, startPoint x: 207, startPoint y: 402, endPoint x: 102, endPoint y: 300, distance: 146.7
click at [105, 300] on div "Event type * Business & professional Demographic 20-30 yrs 40-50 yrs 50-60 yrs …" at bounding box center [318, 306] width 427 height 340
click at [173, 410] on textarea "Men as Allies Summit — a powerful gathering of professionals, advocates, educat…" at bounding box center [318, 443] width 427 height 67
drag, startPoint x: 227, startPoint y: 392, endPoint x: 95, endPoint y: 392, distance: 131.9
click at [96, 392] on div "Tell us about your event. We'll find in-kind donations you can apply for. Event…" at bounding box center [319, 220] width 474 height 1014
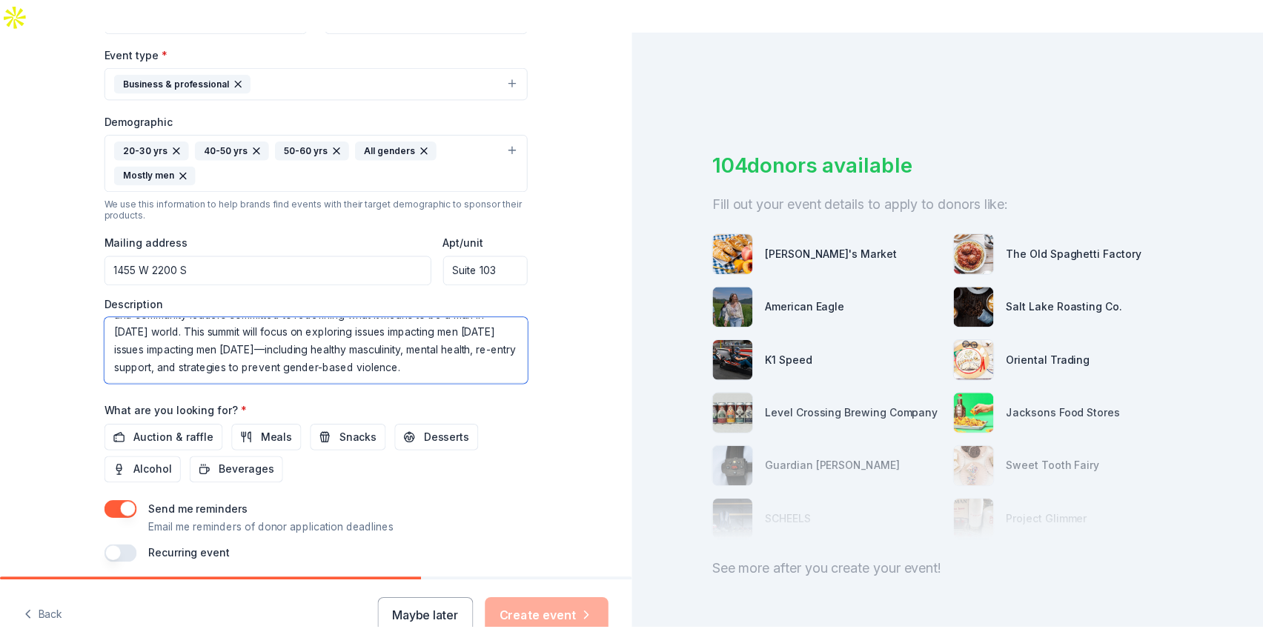
scroll to position [465, 0]
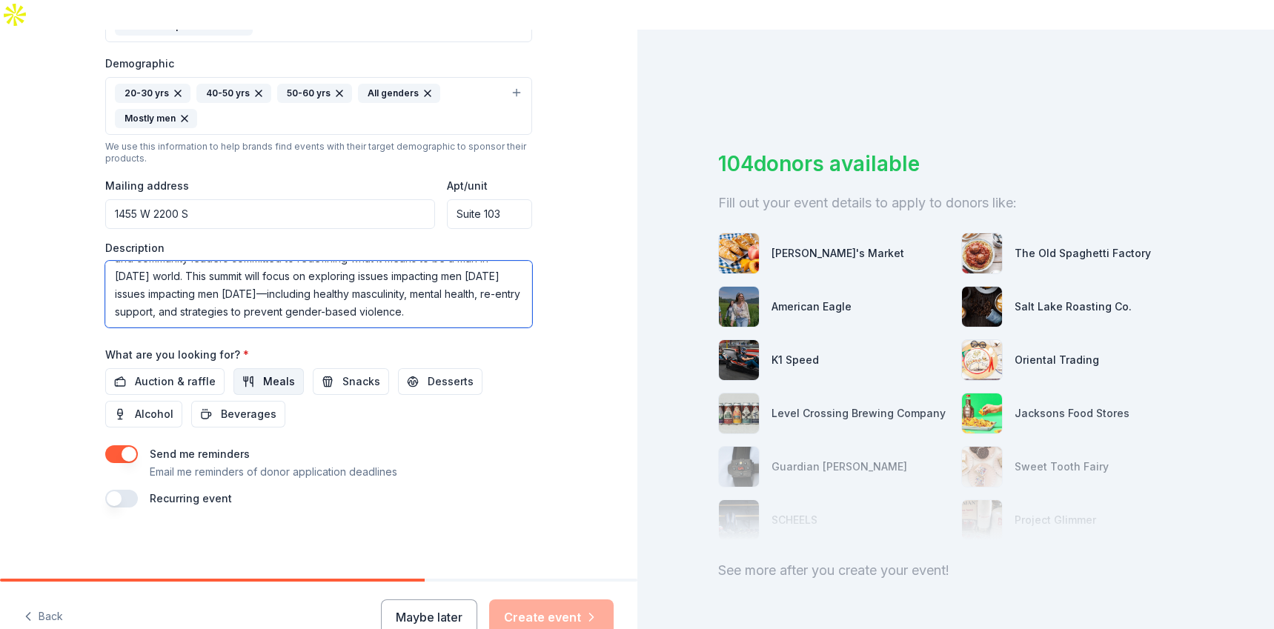
type textarea "The Allies Summit is a powerful gathering of professionals, advocates, educator…"
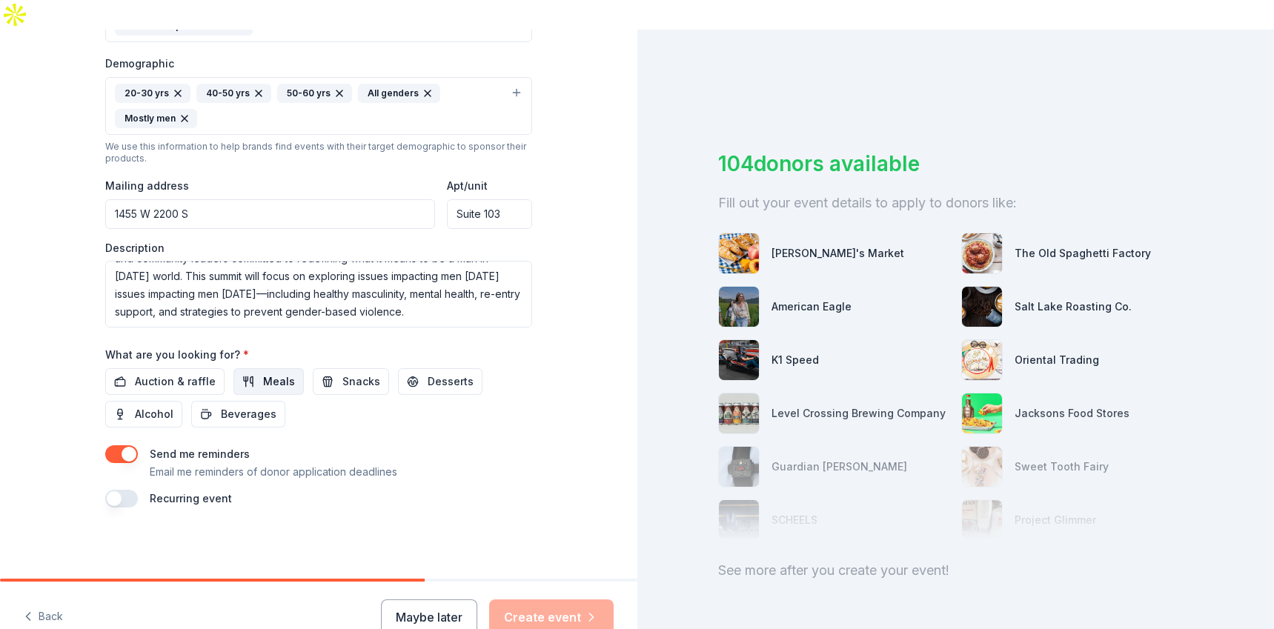
click at [283, 368] on button "Meals" at bounding box center [268, 381] width 70 height 27
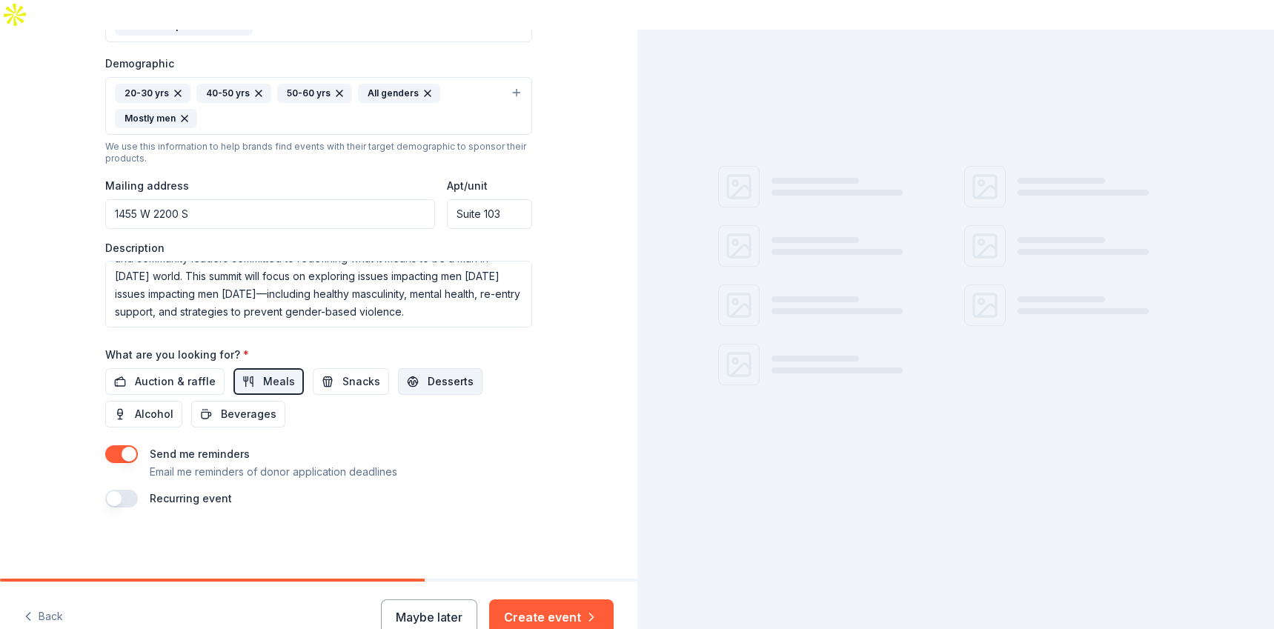
click at [398, 368] on button "Desserts" at bounding box center [440, 381] width 84 height 27
click at [345, 373] on span "Snacks" at bounding box center [361, 382] width 38 height 18
click at [197, 373] on span "Auction & raffle" at bounding box center [175, 382] width 81 height 18
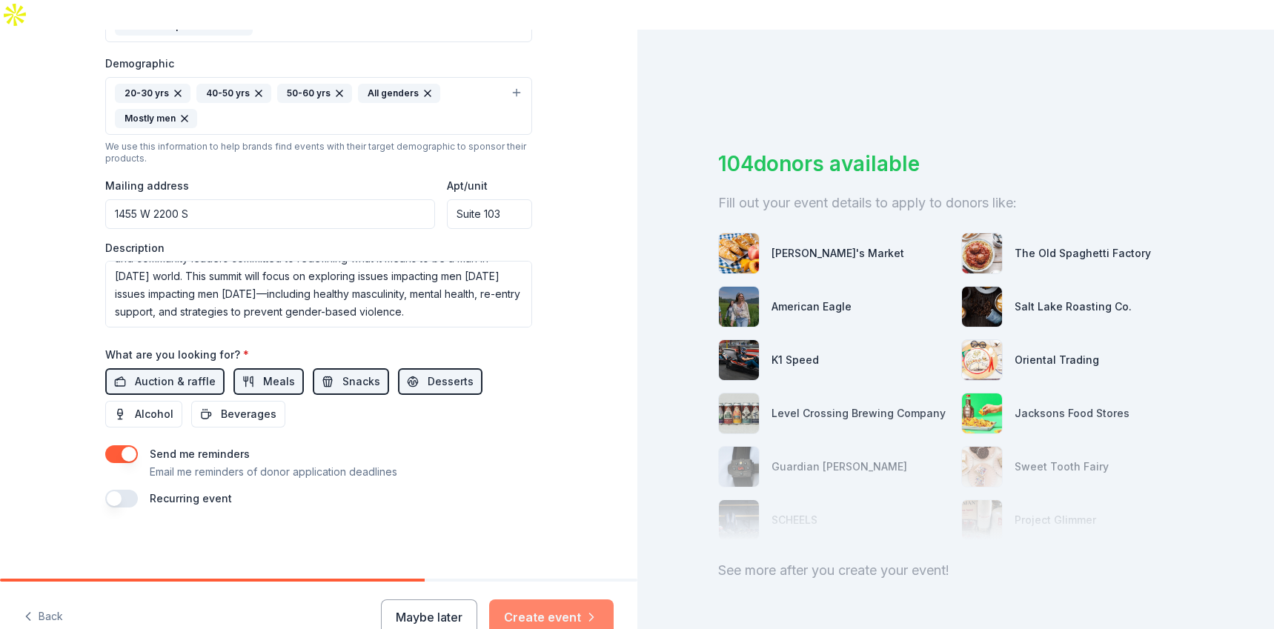
click at [536, 599] on button "Create event" at bounding box center [551, 617] width 124 height 36
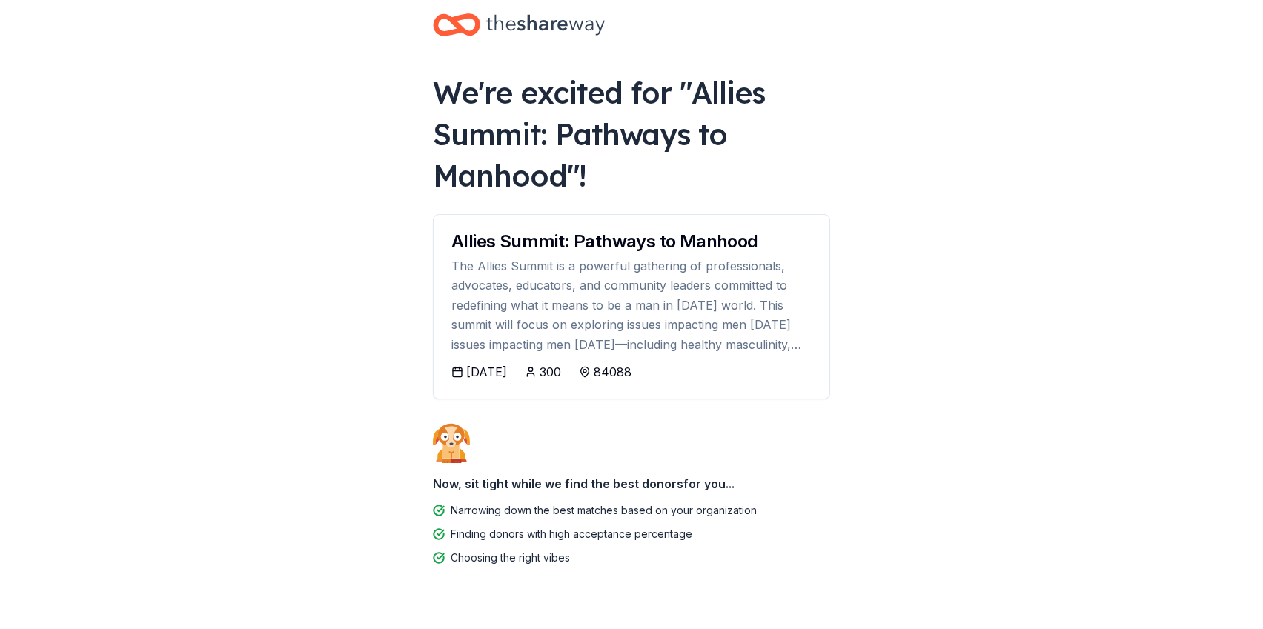
scroll to position [21, 0]
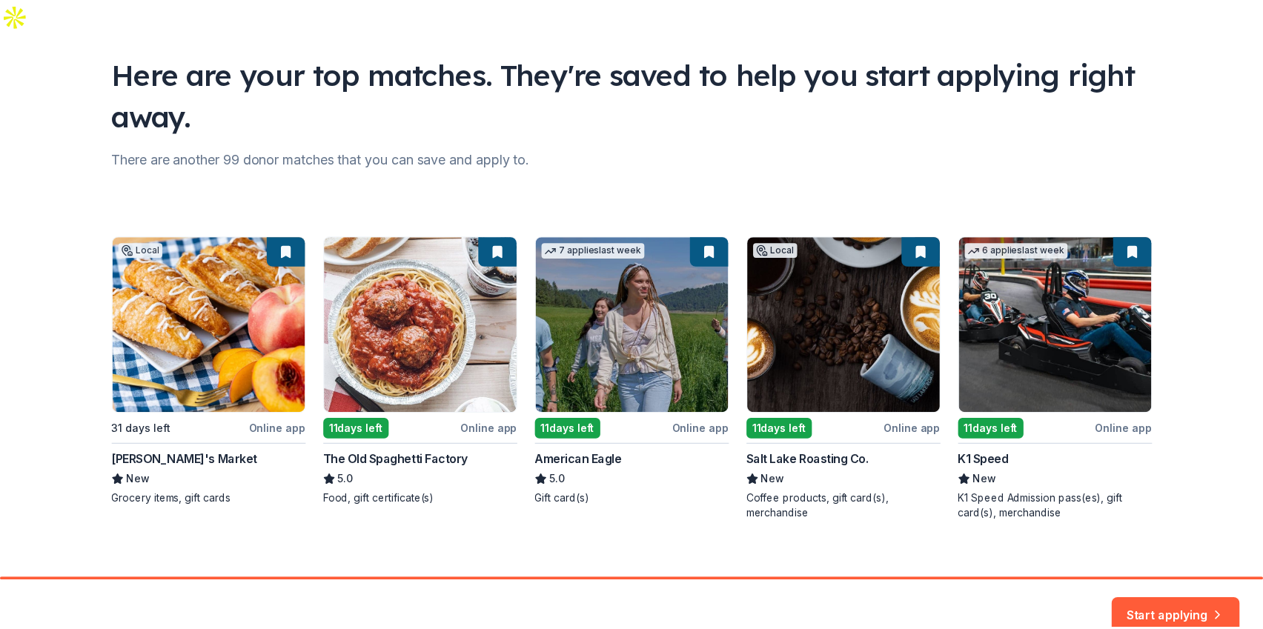
scroll to position [110, 0]
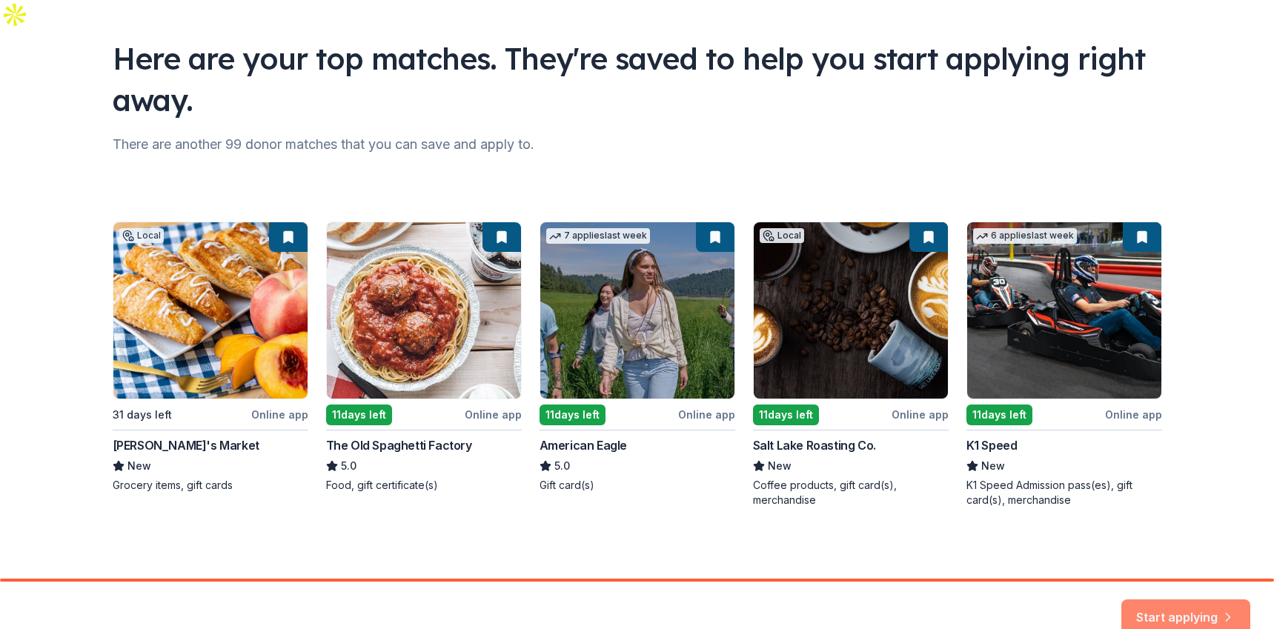
click at [1148, 591] on button "Start applying" at bounding box center [1185, 609] width 129 height 36
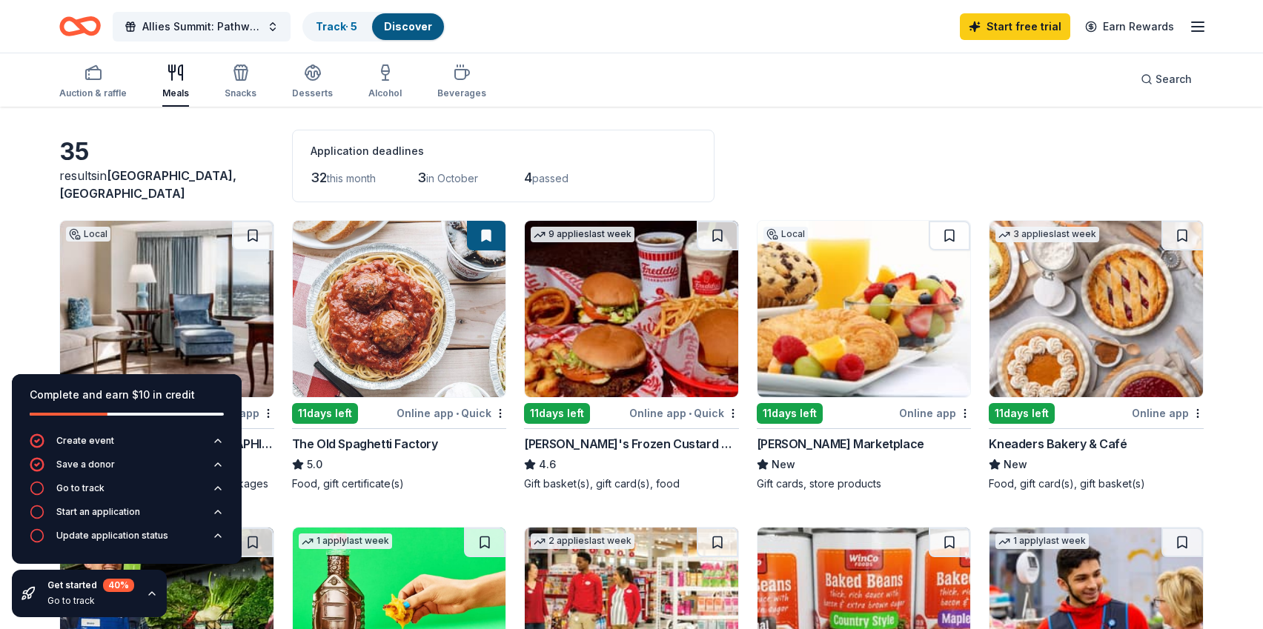
scroll to position [151, 0]
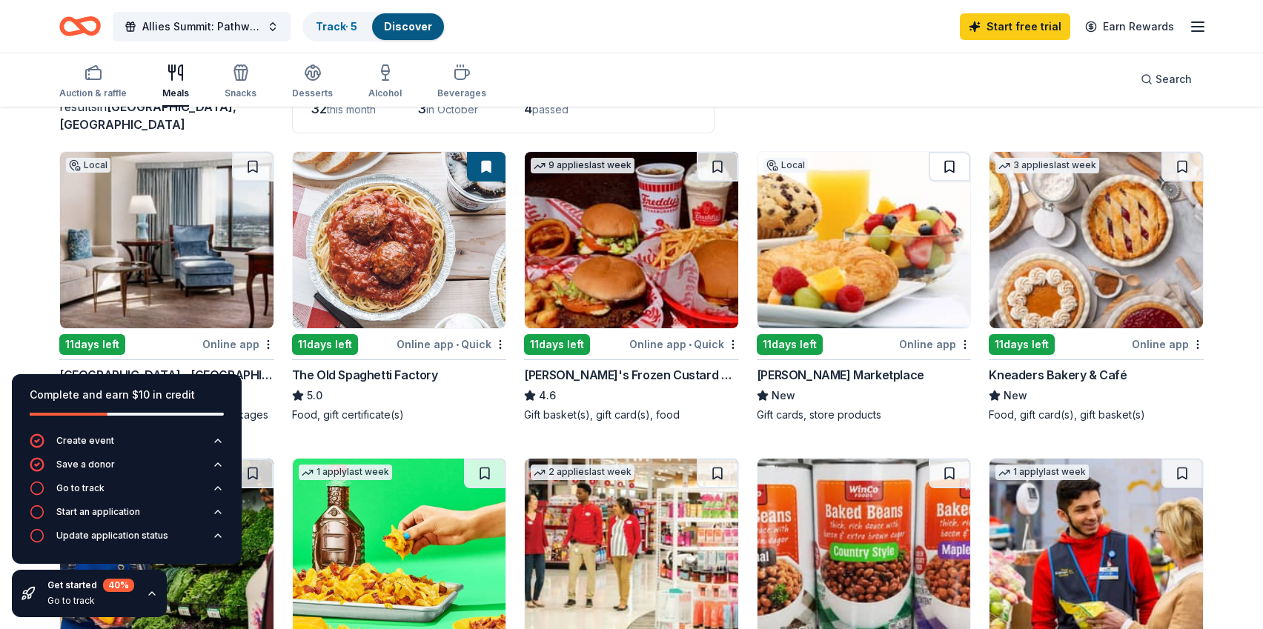
click at [954, 152] on button at bounding box center [948, 167] width 41 height 30
click at [836, 366] on div "[PERSON_NAME] Marketplace" at bounding box center [840, 375] width 167 height 18
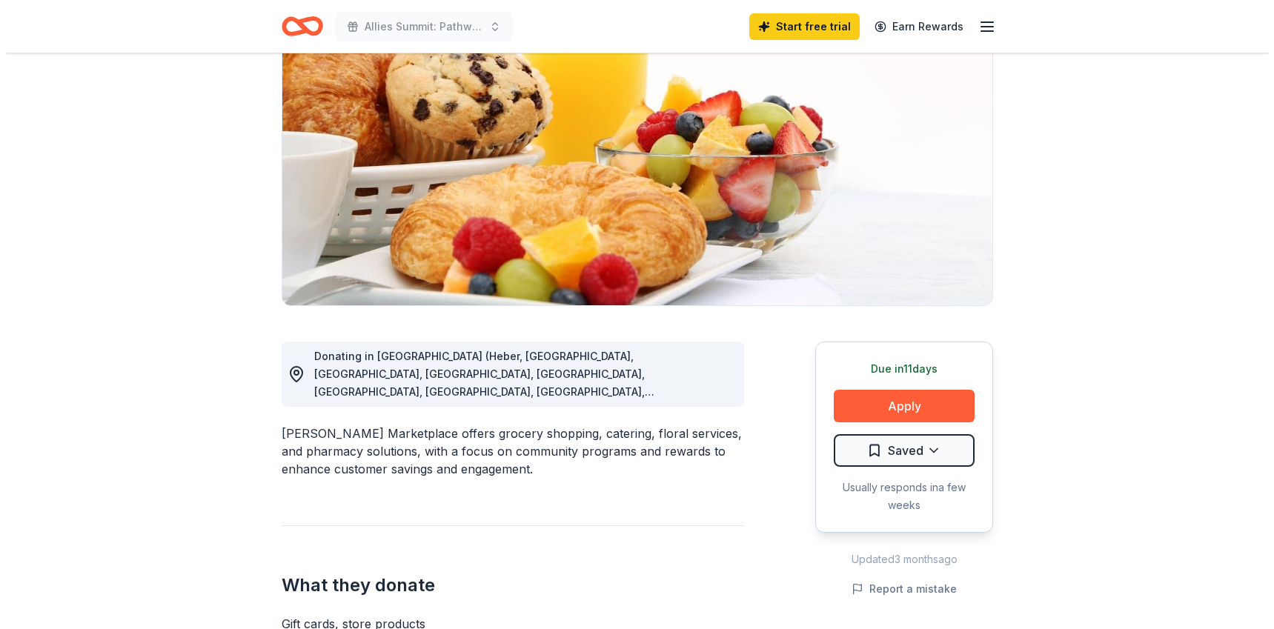
scroll to position [214, 0]
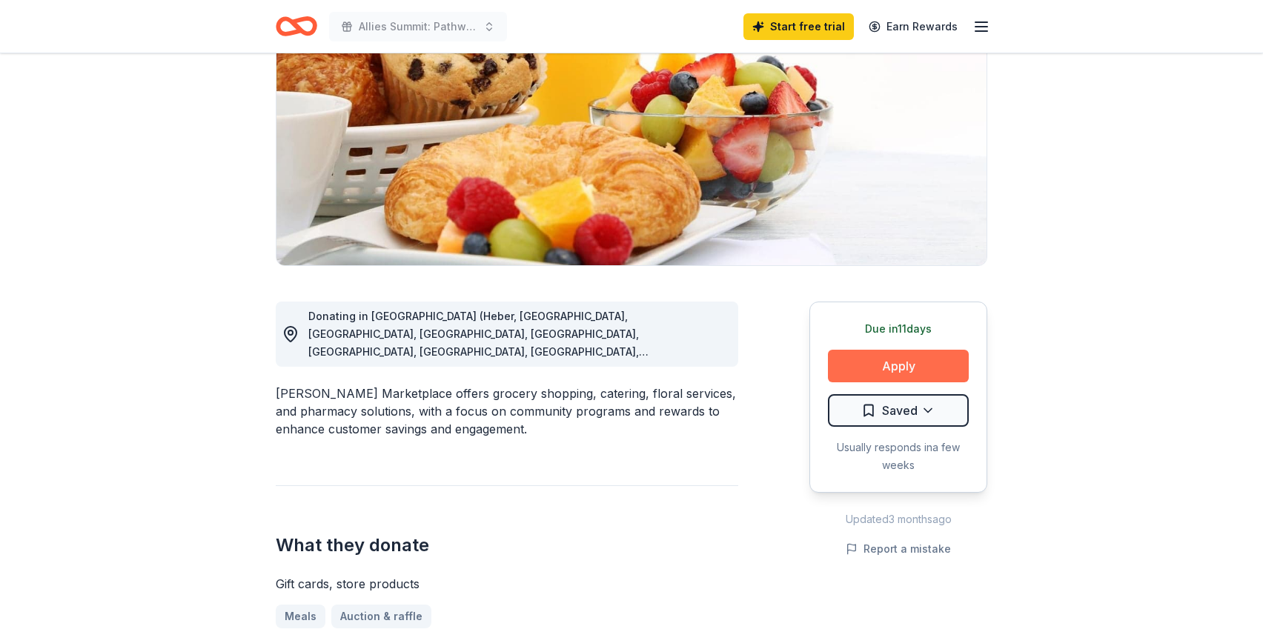
click at [896, 350] on button "Apply" at bounding box center [898, 366] width 141 height 33
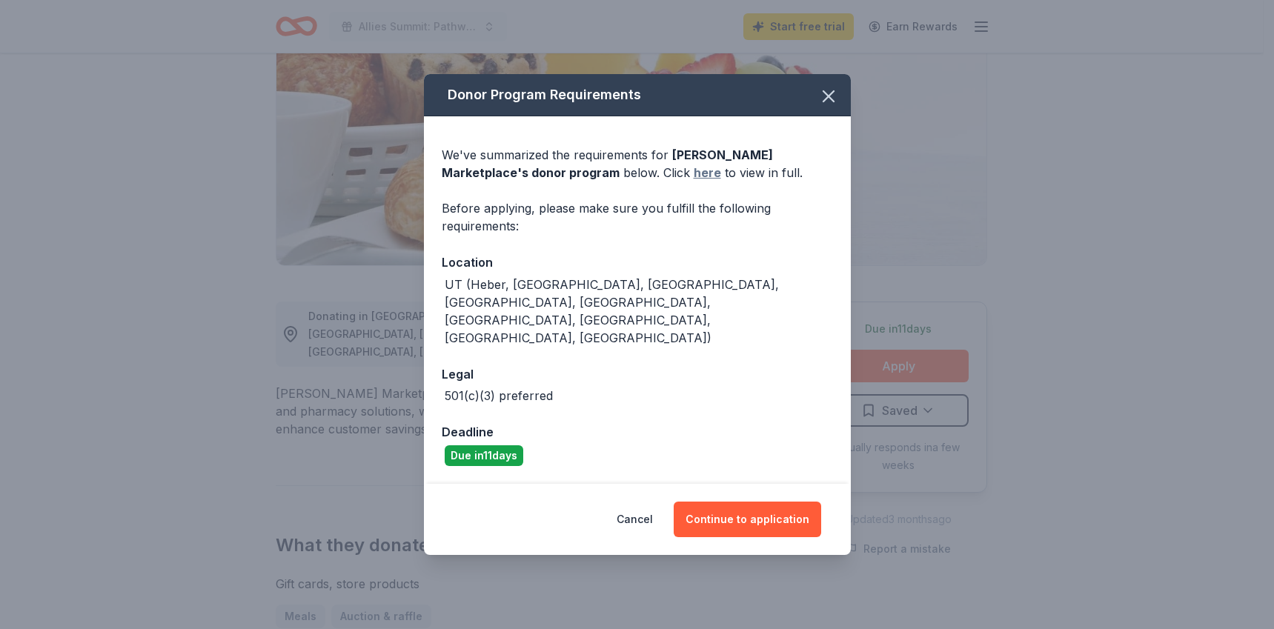
click at [694, 182] on link "here" at bounding box center [707, 173] width 27 height 18
click at [775, 525] on div "Cancel Continue to application" at bounding box center [637, 519] width 427 height 71
click at [788, 506] on button "Continue to application" at bounding box center [747, 520] width 147 height 36
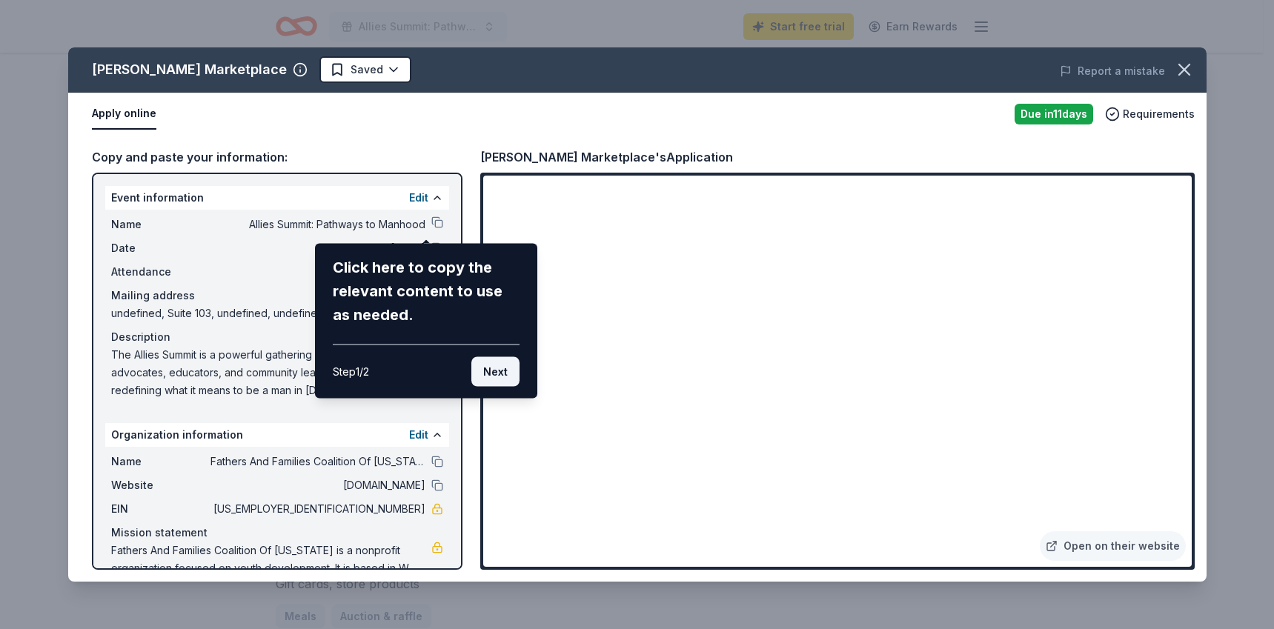
click at [486, 371] on button "Next" at bounding box center [495, 372] width 48 height 30
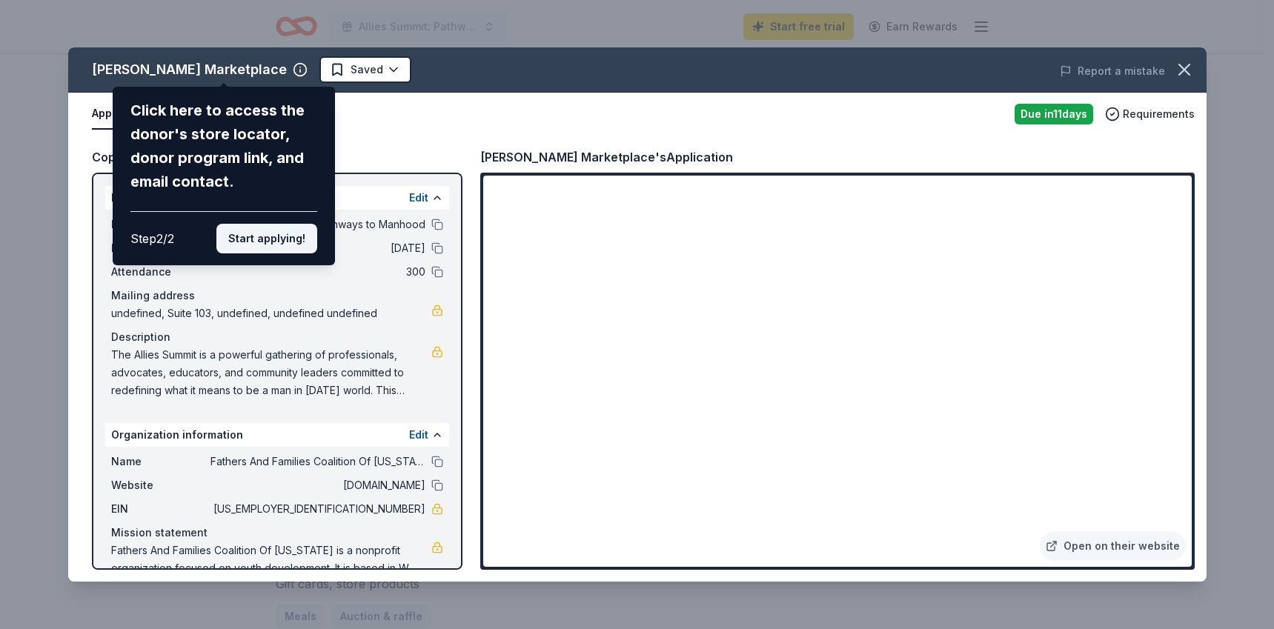
click at [239, 247] on button "Start applying!" at bounding box center [266, 239] width 101 height 30
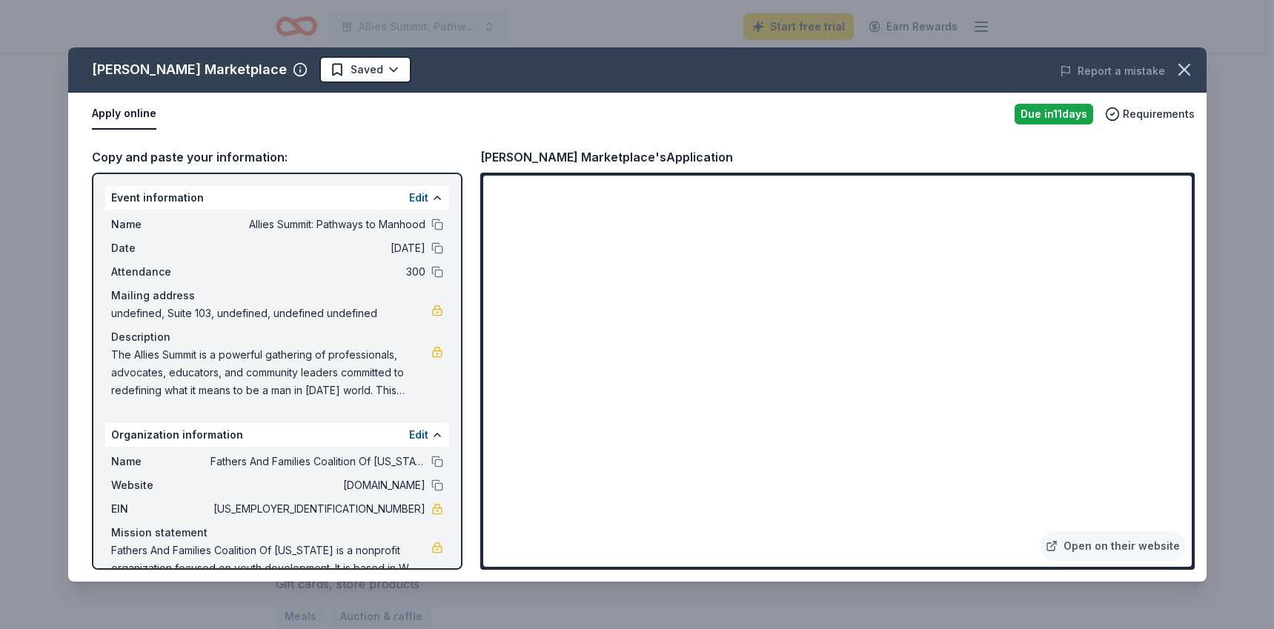
click at [1185, 237] on div "Lee's Marketplace Saved Report a mistake Apply online Due in 11 days Requiremen…" at bounding box center [637, 314] width 1138 height 534
drag, startPoint x: 1186, startPoint y: 265, endPoint x: 1184, endPoint y: 274, distance: 9.2
click at [1186, 271] on div "Lee's Marketplace Saved Report a mistake Apply online Due in 11 days Requiremen…" at bounding box center [637, 314] width 1138 height 534
click at [273, 266] on div "Lee's Marketplace Saved Report a mistake Apply online Due in 11 days Requiremen…" at bounding box center [637, 314] width 1138 height 534
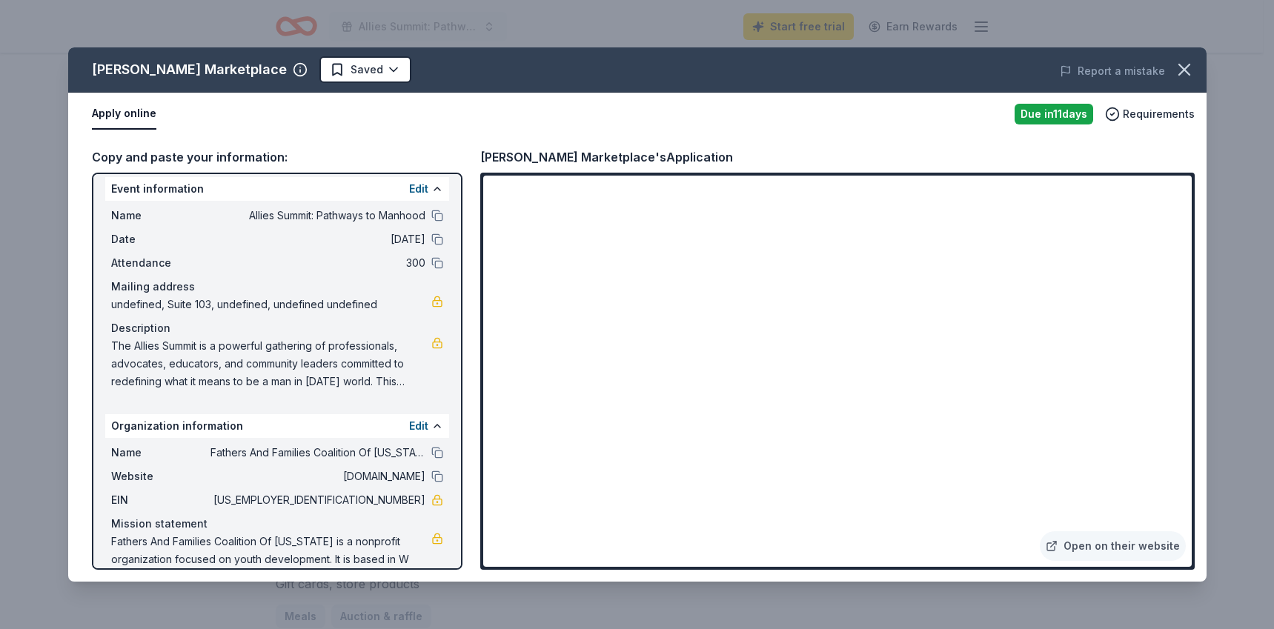
scroll to position [0, 0]
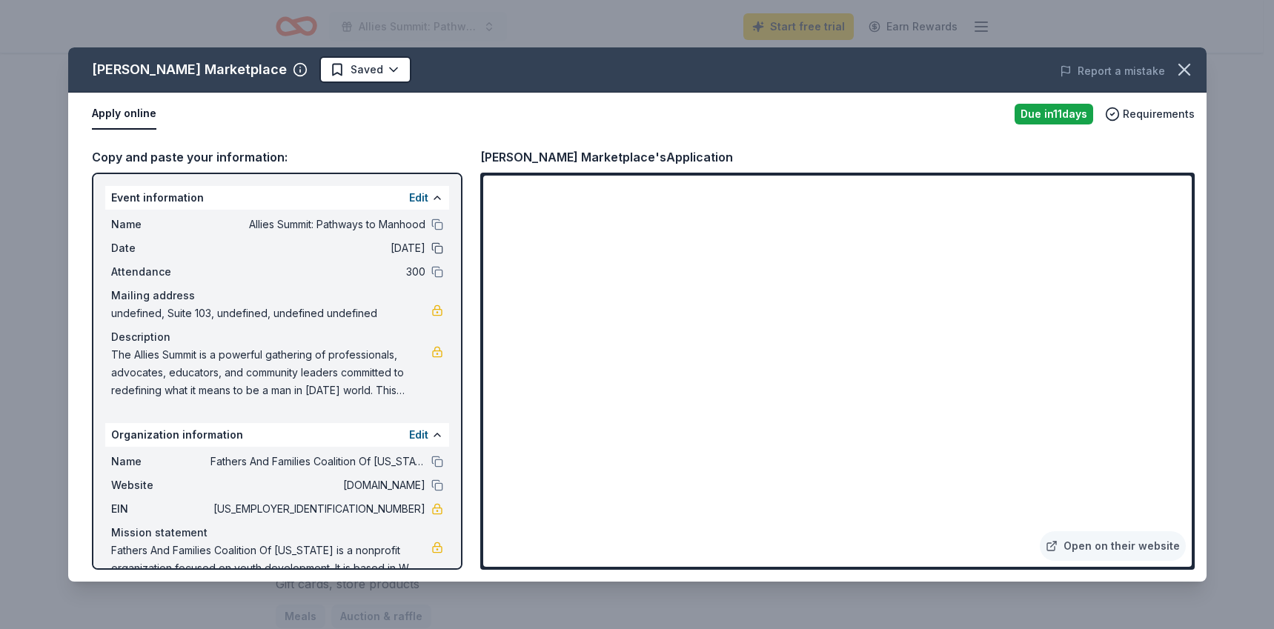
click at [431, 250] on button at bounding box center [437, 248] width 12 height 12
click at [431, 457] on button at bounding box center [437, 462] width 12 height 12
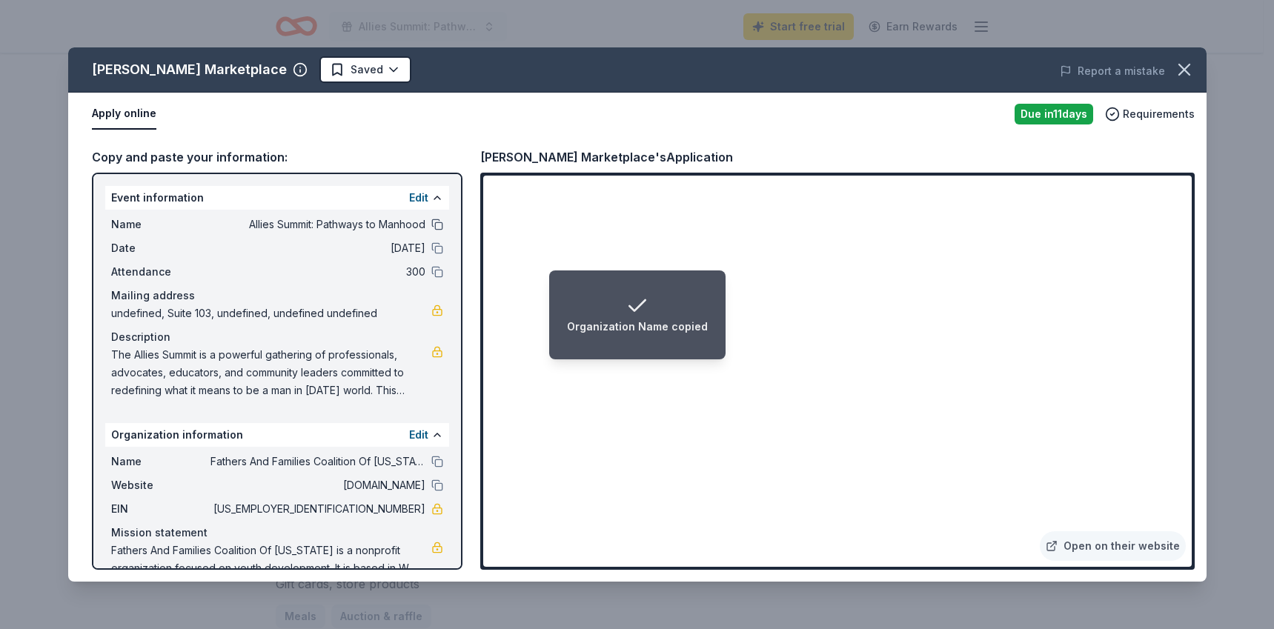
click at [431, 225] on button at bounding box center [437, 225] width 12 height 12
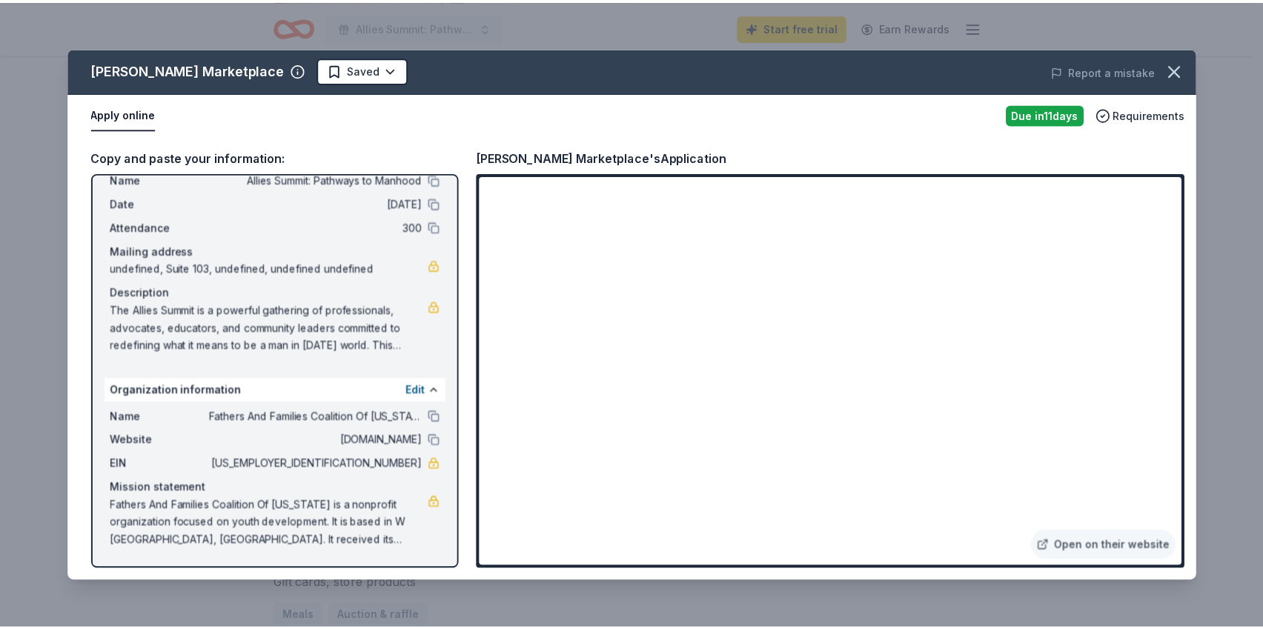
scroll to position [44, 0]
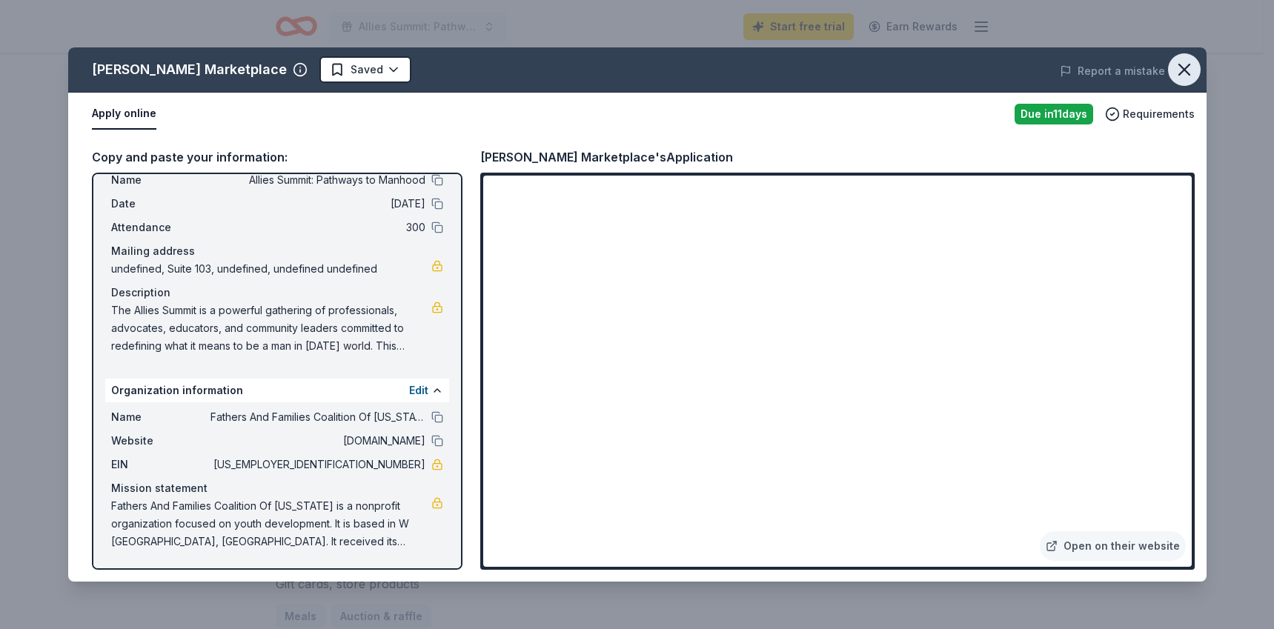
click at [1177, 69] on icon "button" at bounding box center [1184, 69] width 21 height 21
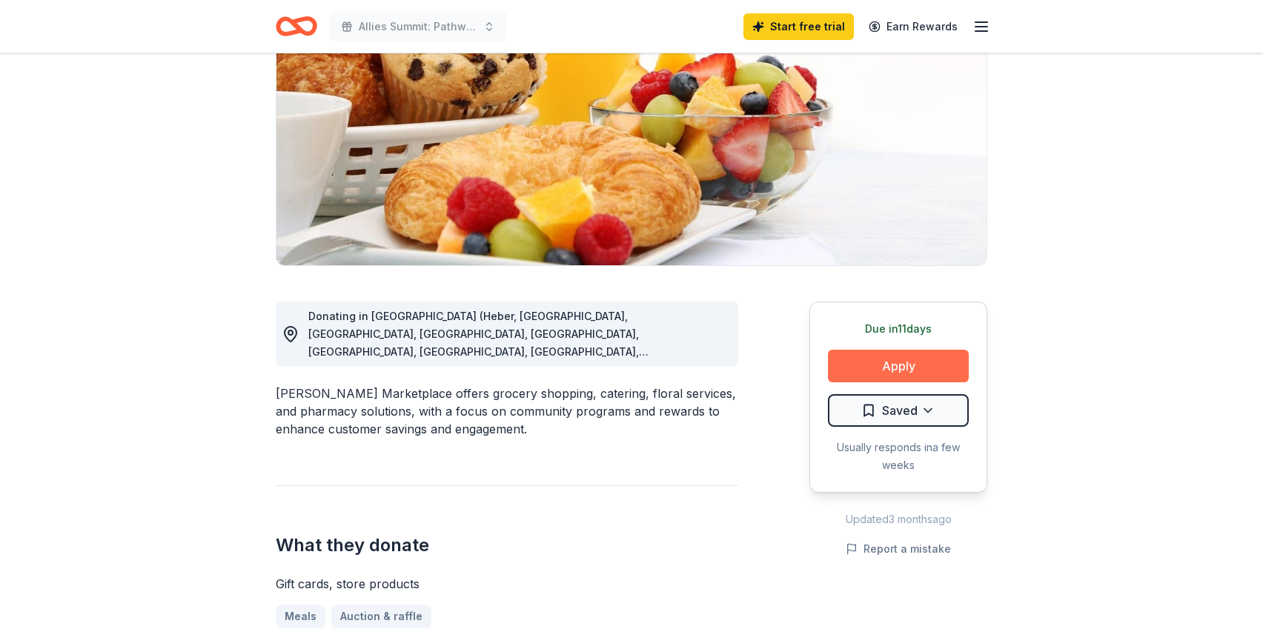
click at [929, 350] on button "Apply" at bounding box center [898, 366] width 141 height 33
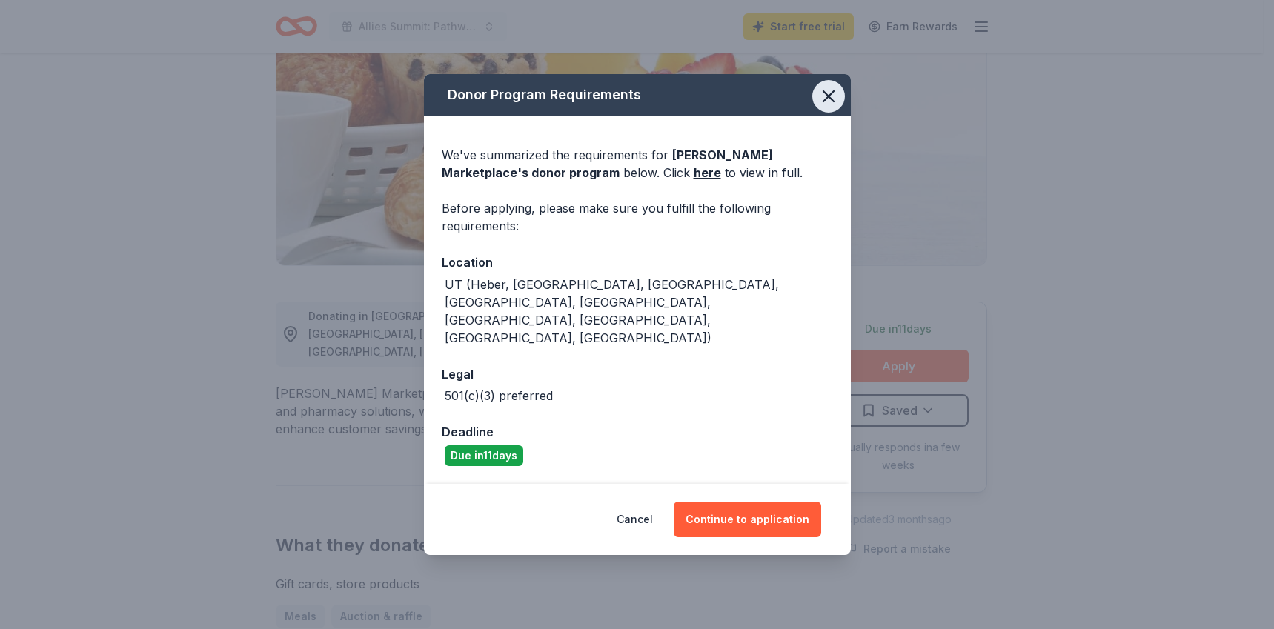
click at [820, 107] on icon "button" at bounding box center [828, 96] width 21 height 21
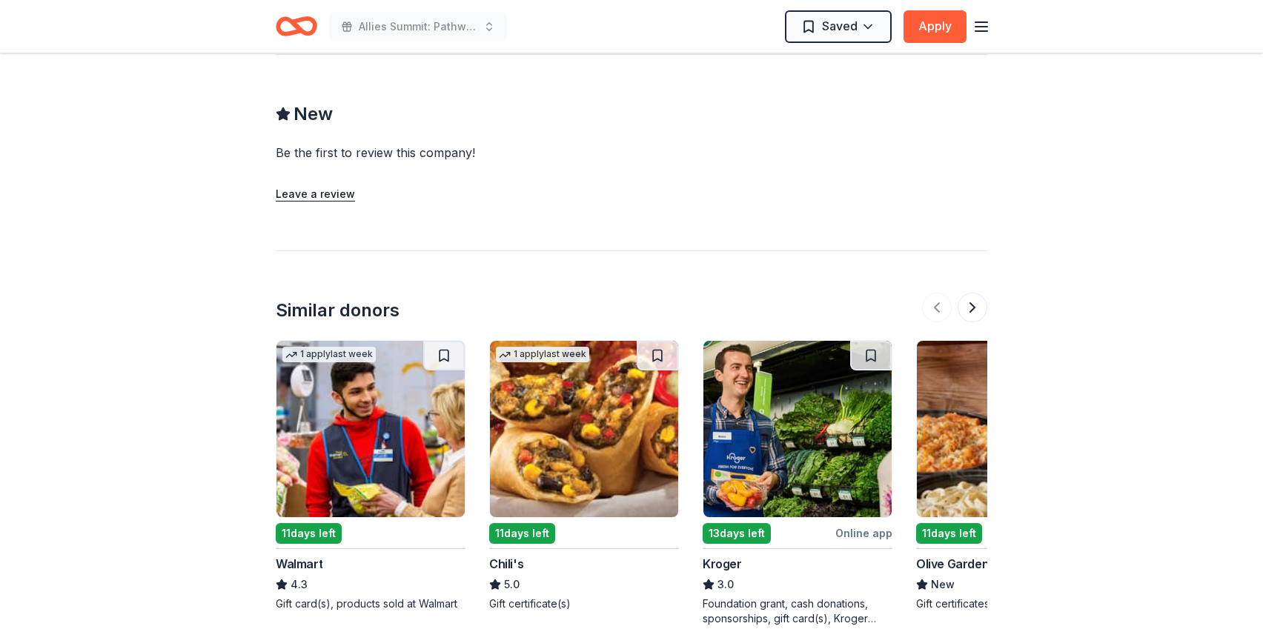
scroll to position [1377, 0]
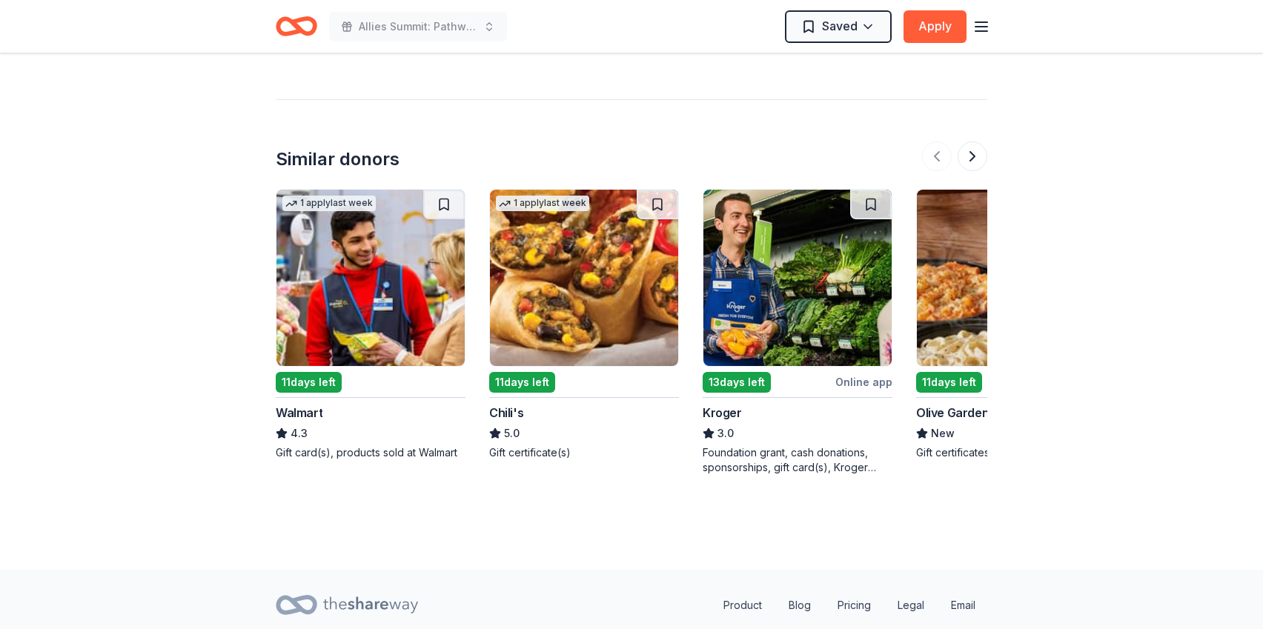
click at [397, 247] on img at bounding box center [370, 278] width 188 height 176
click at [764, 372] on div "13 days left" at bounding box center [736, 382] width 68 height 21
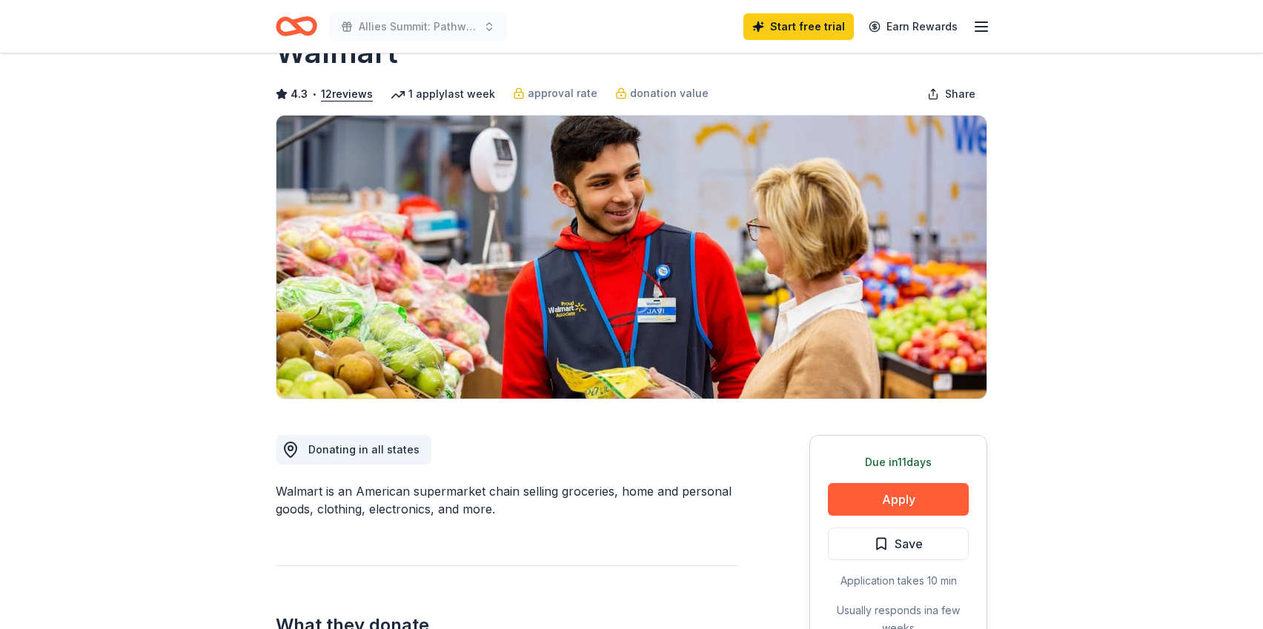
scroll to position [143, 0]
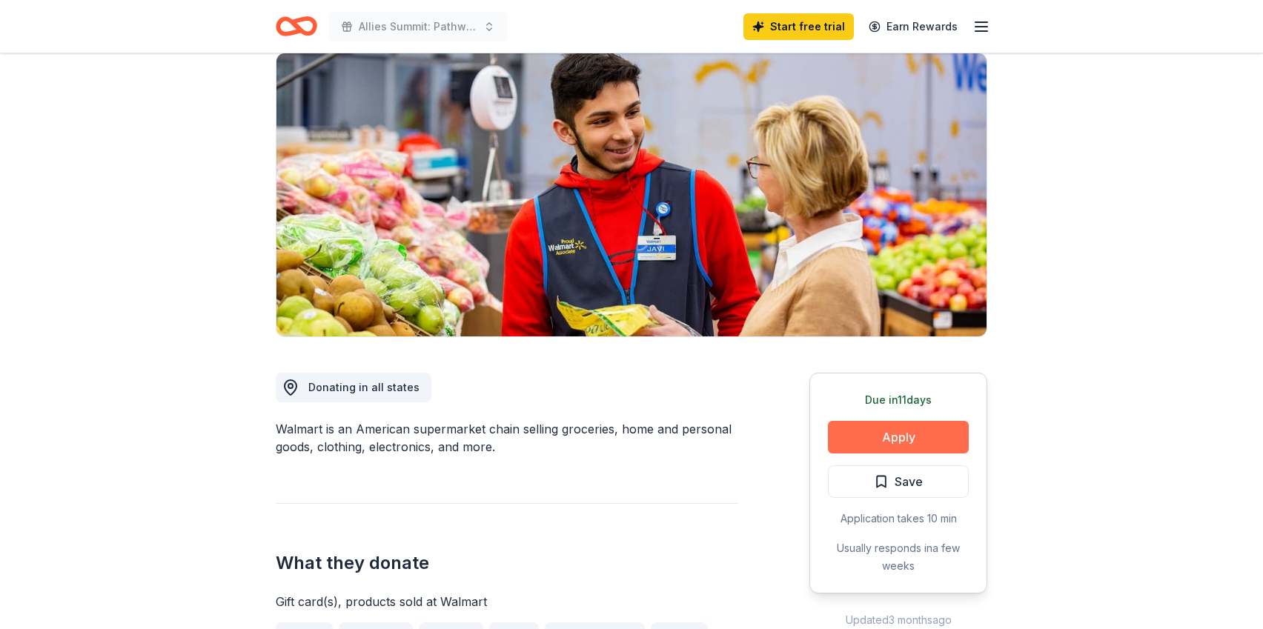
click at [891, 421] on button "Apply" at bounding box center [898, 437] width 141 height 33
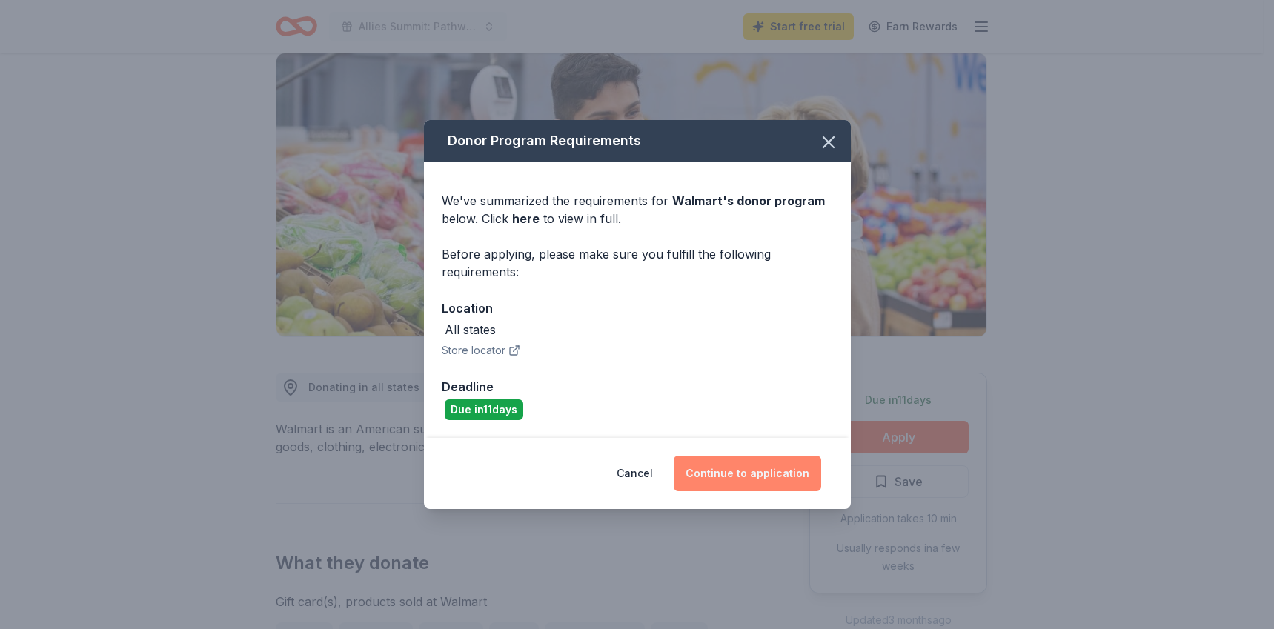
click at [756, 479] on button "Continue to application" at bounding box center [747, 474] width 147 height 36
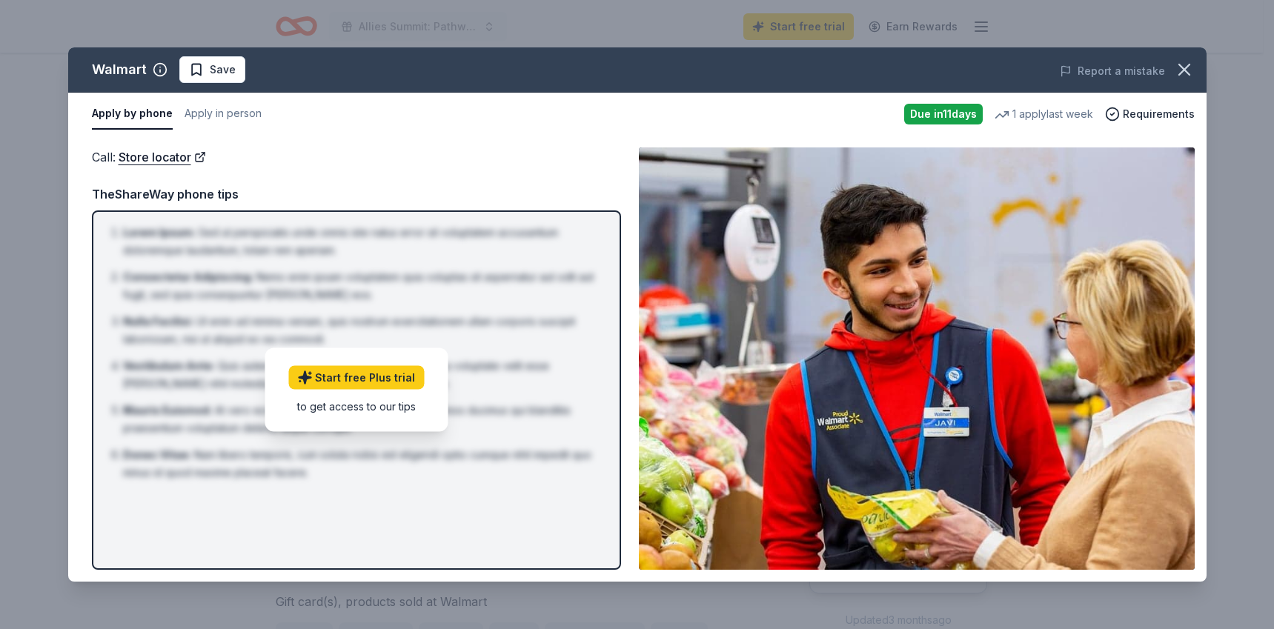
click at [195, 193] on div "TheShareWay phone tips" at bounding box center [356, 193] width 529 height 19
click at [216, 77] on span "Save" at bounding box center [223, 70] width 26 height 18
click at [232, 122] on button "Apply in person" at bounding box center [222, 114] width 77 height 31
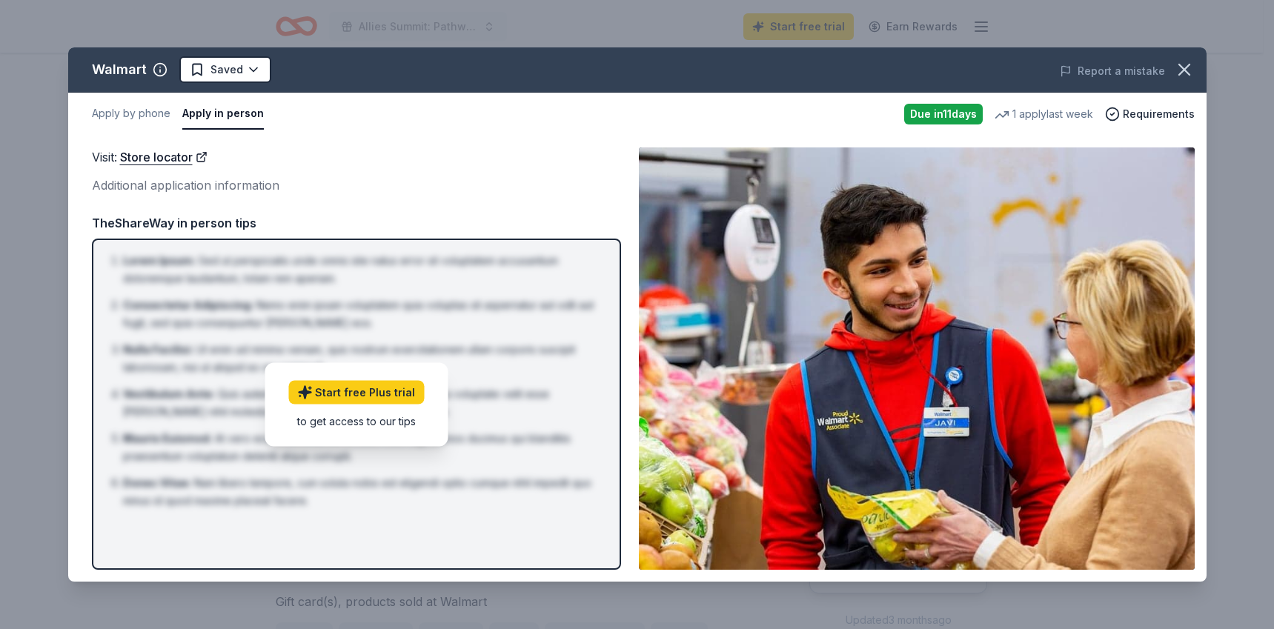
click at [199, 233] on div "TheShareWay in person tips Lorem Ipsum : Sed ut perspiciatis unde omnis iste na…" at bounding box center [356, 391] width 529 height 356
click at [1183, 68] on icon "button" at bounding box center [1184, 69] width 10 height 10
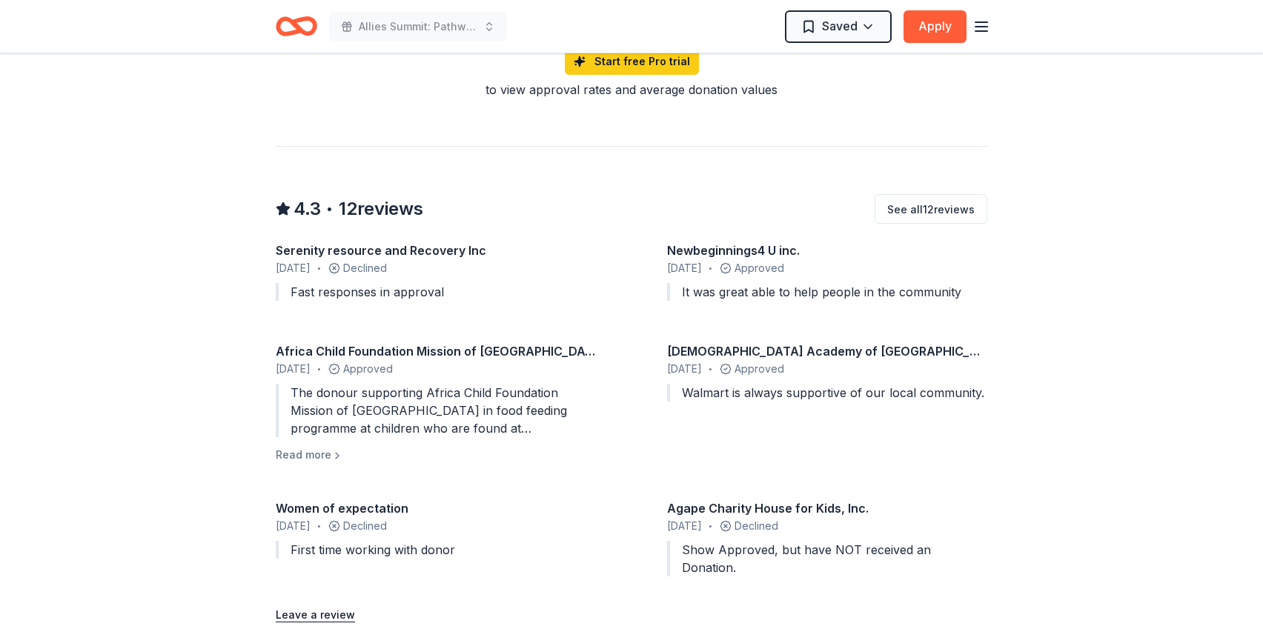
scroll to position [1288, 0]
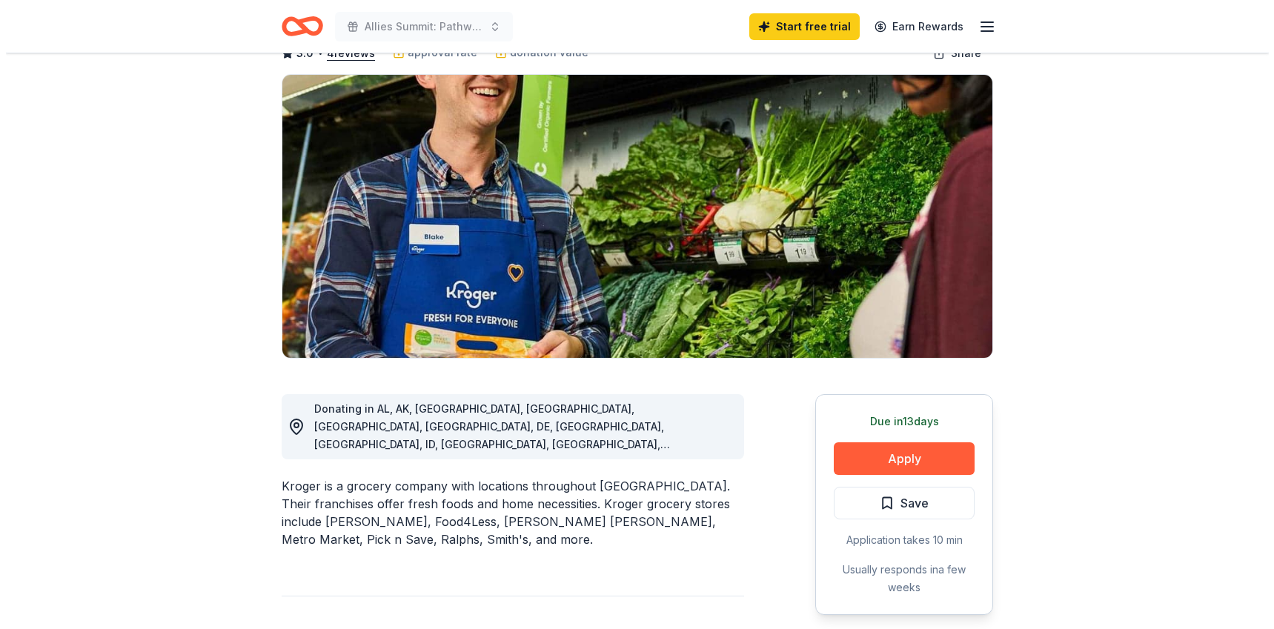
scroll to position [170, 0]
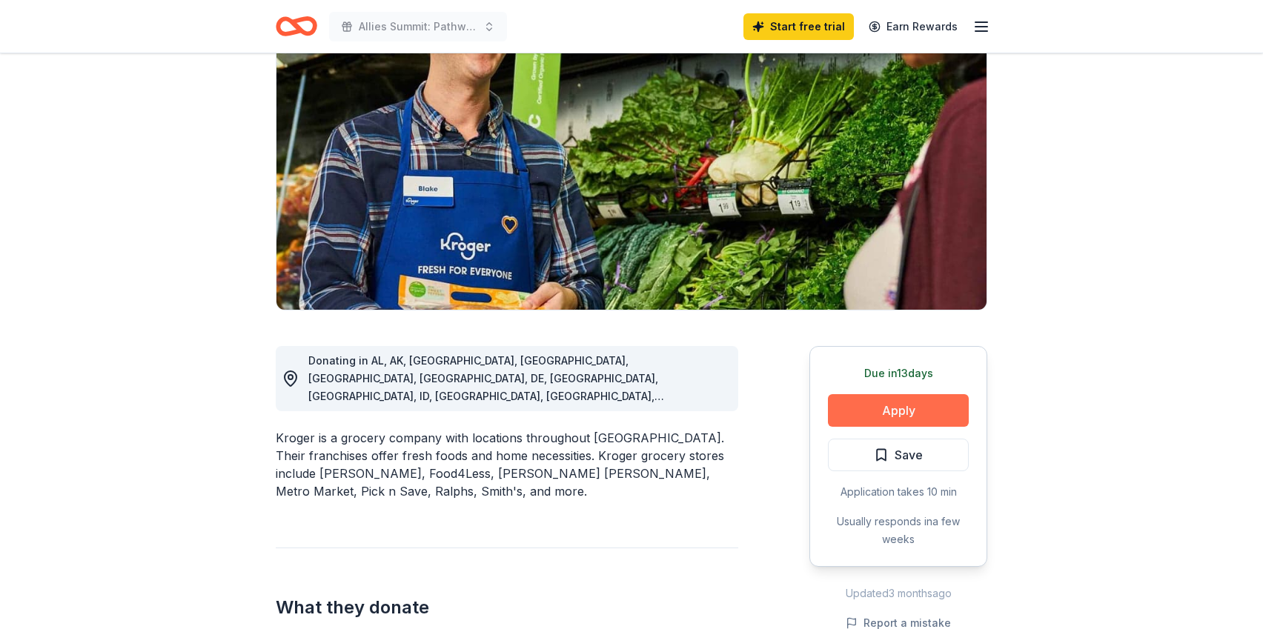
click at [882, 394] on button "Apply" at bounding box center [898, 410] width 141 height 33
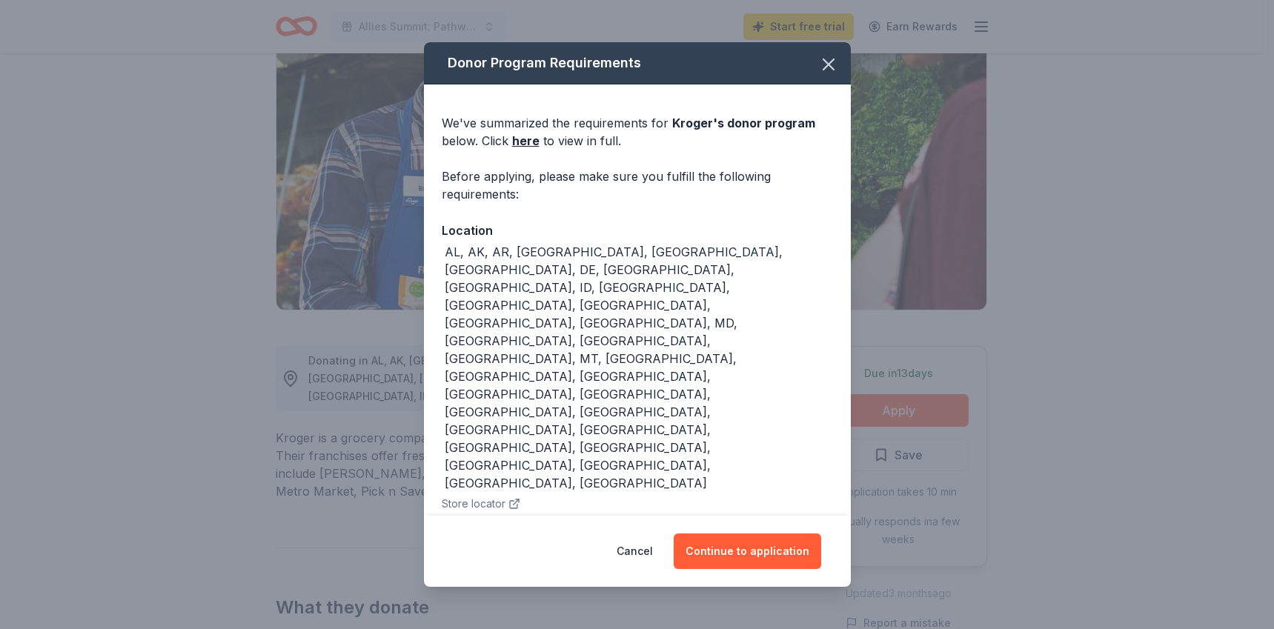
scroll to position [14, 0]
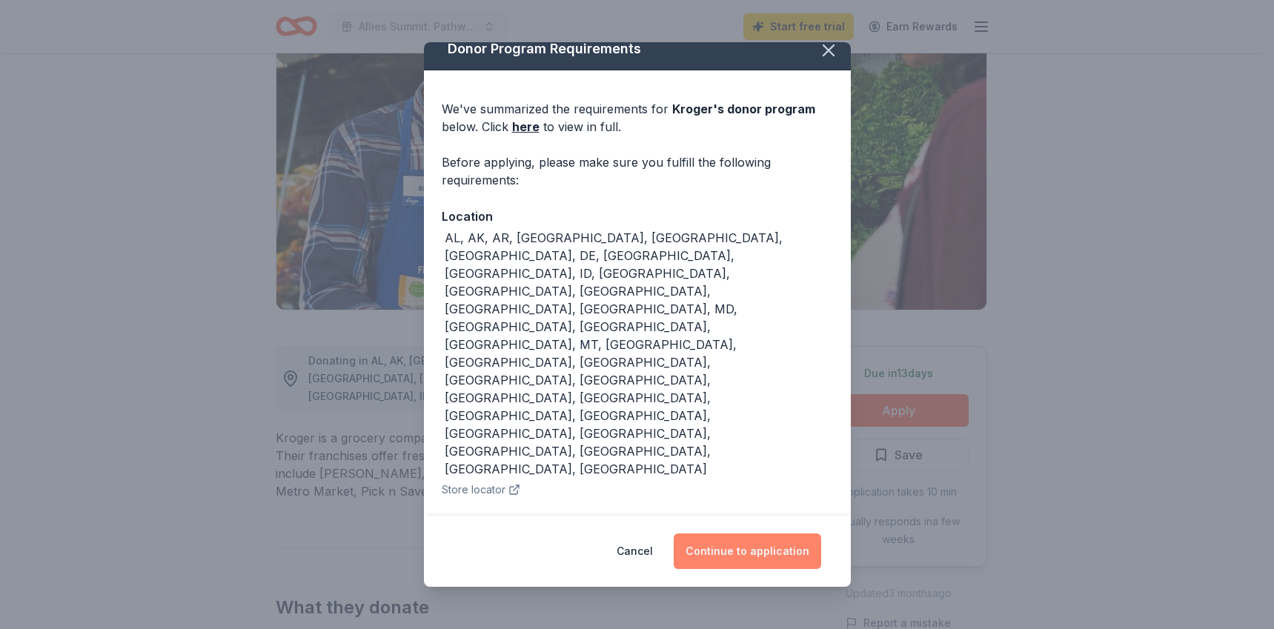
click at [768, 539] on button "Continue to application" at bounding box center [747, 551] width 147 height 36
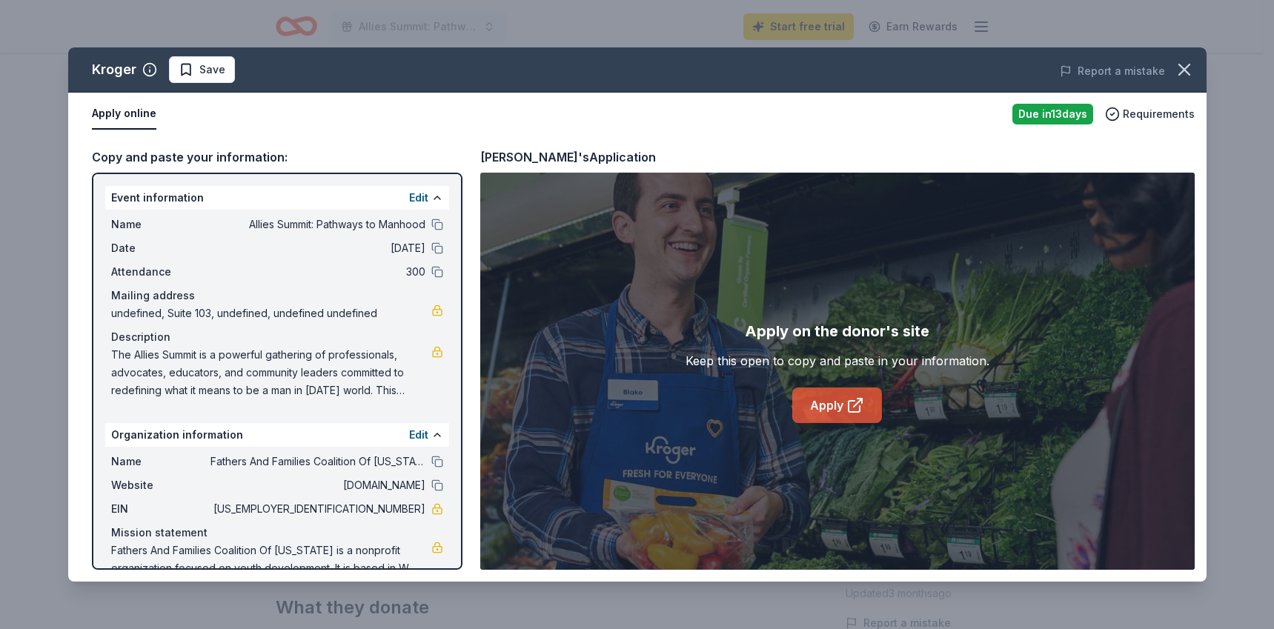
click at [843, 407] on link "Apply" at bounding box center [837, 406] width 90 height 36
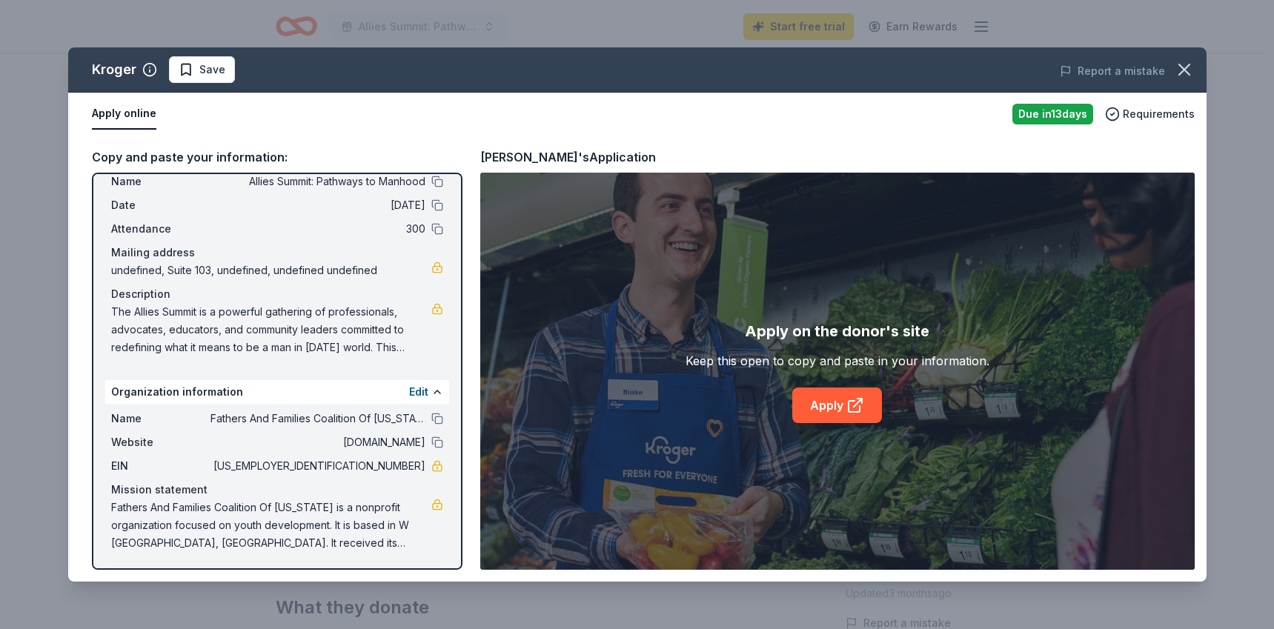
scroll to position [44, 0]
